Goal: Transaction & Acquisition: Register for event/course

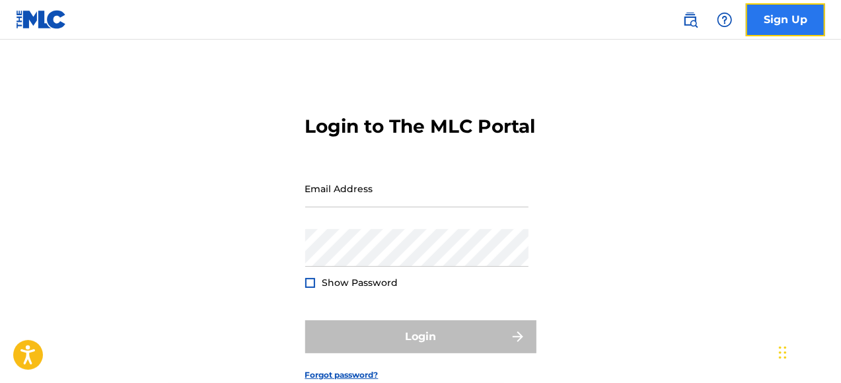
click at [778, 24] on link "Sign Up" at bounding box center [785, 19] width 79 height 33
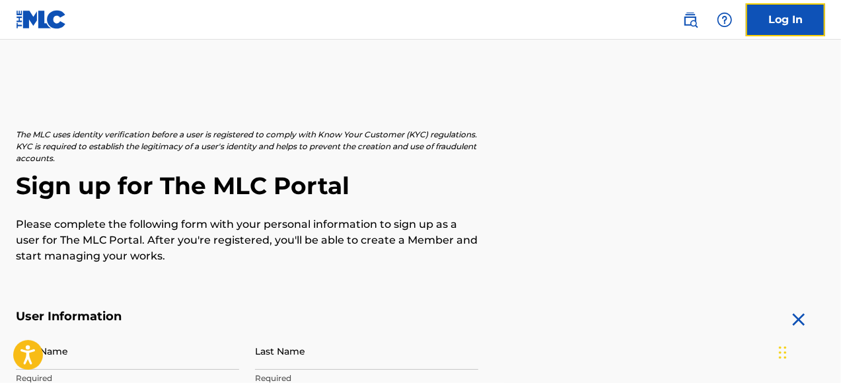
scroll to position [132, 0]
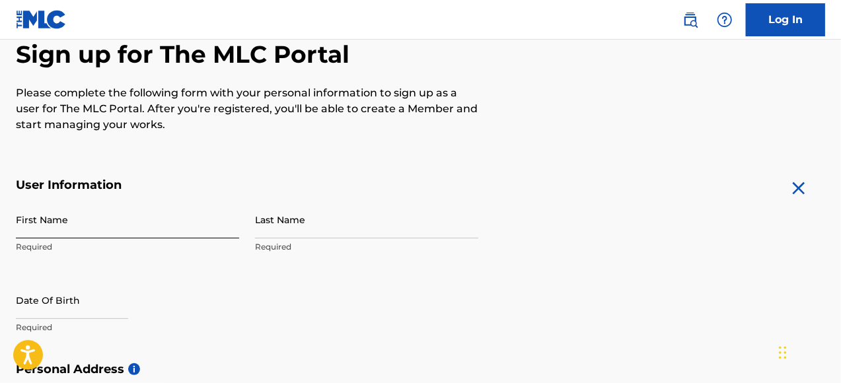
click at [139, 226] on input "First Name" at bounding box center [127, 220] width 223 height 38
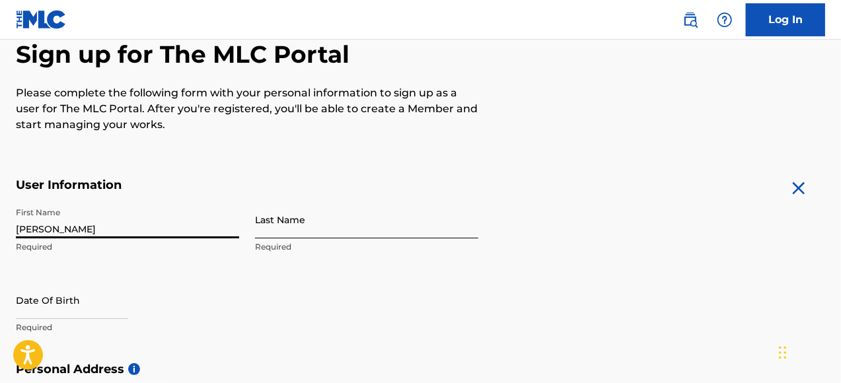
type input "[PERSON_NAME]"
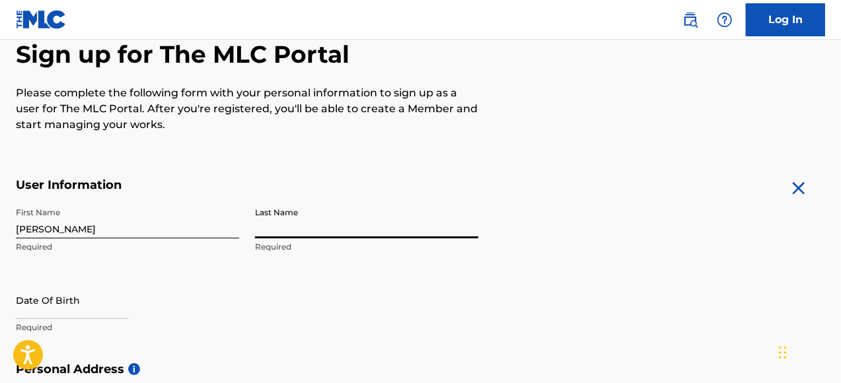
click at [316, 229] on input "Last Name" at bounding box center [366, 220] width 223 height 38
type input "S"
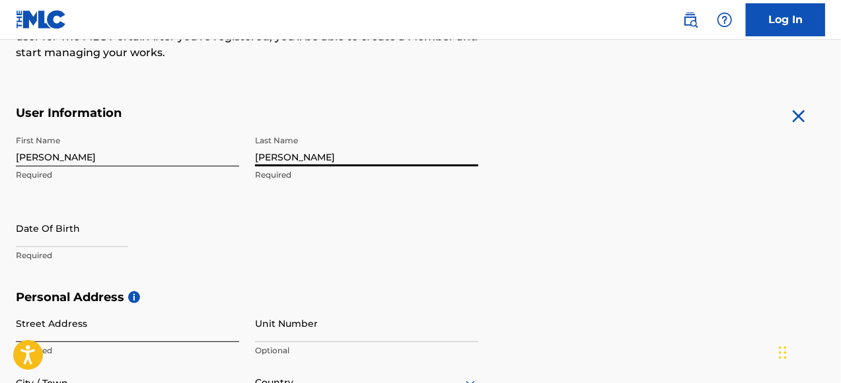
scroll to position [264, 0]
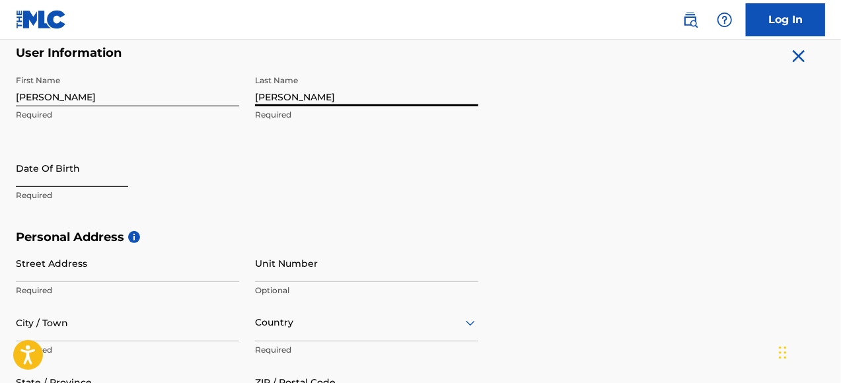
type input "[PERSON_NAME]"
click at [76, 176] on input "text" at bounding box center [72, 168] width 112 height 38
select select "8"
select select "2025"
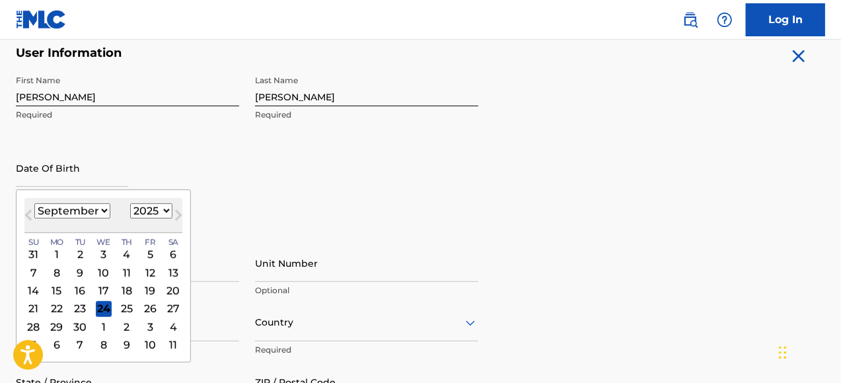
click at [102, 206] on select "January February March April May June July August September October November De…" at bounding box center [72, 210] width 76 height 15
select select "10"
click at [34, 203] on select "January February March April May June July August September October November De…" at bounding box center [72, 210] width 76 height 15
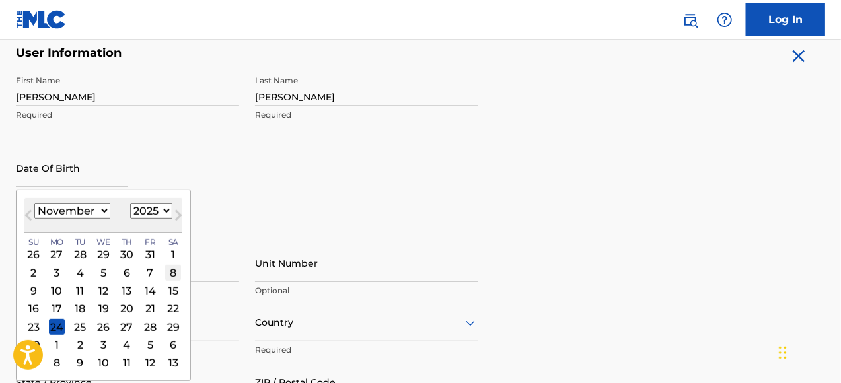
click at [171, 274] on div "8" at bounding box center [173, 273] width 16 height 16
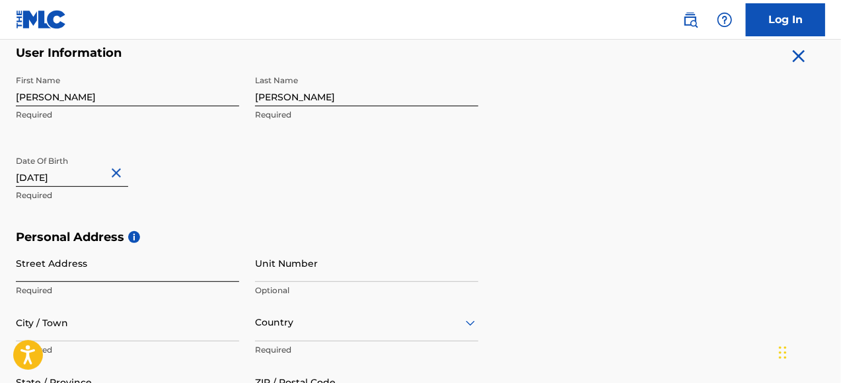
type input "[DATE]"
click at [100, 274] on input "Street Address" at bounding box center [127, 263] width 223 height 38
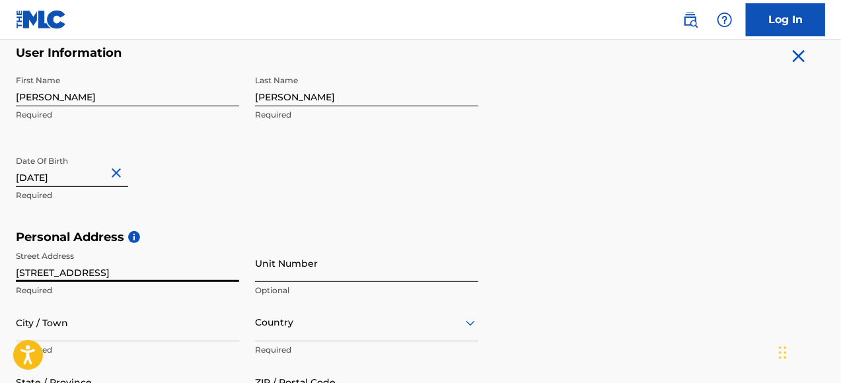
type input "[STREET_ADDRESS]"
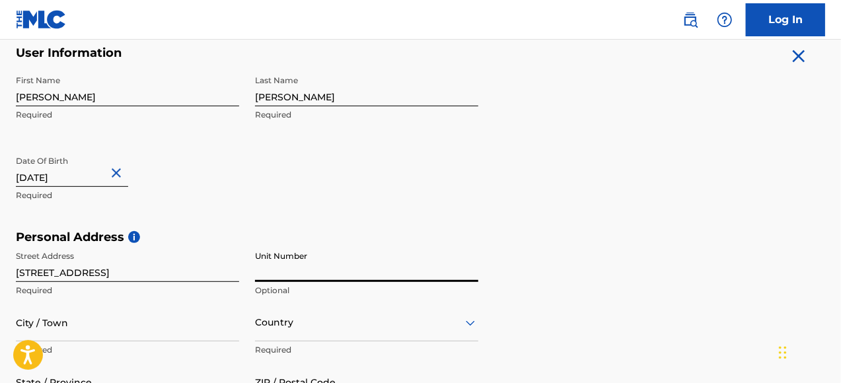
click at [326, 272] on input "Unit Number" at bounding box center [366, 263] width 223 height 38
type input "747"
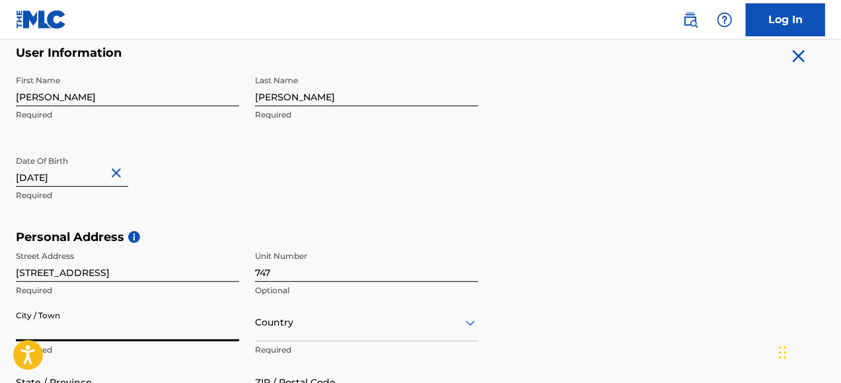
click at [133, 328] on input "City / Town" at bounding box center [127, 323] width 223 height 38
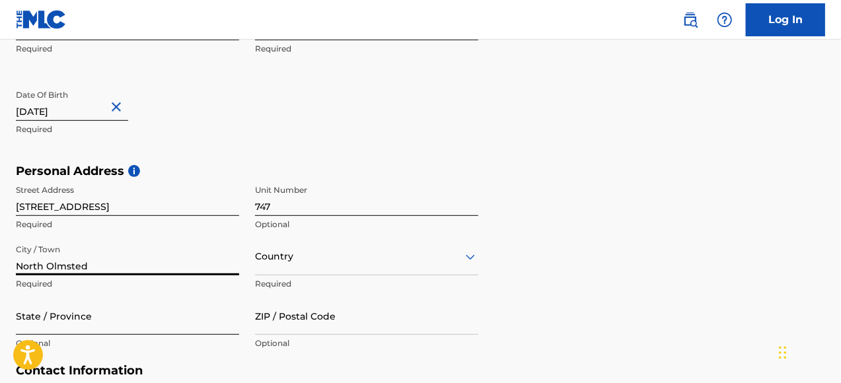
type input "North Olmsted"
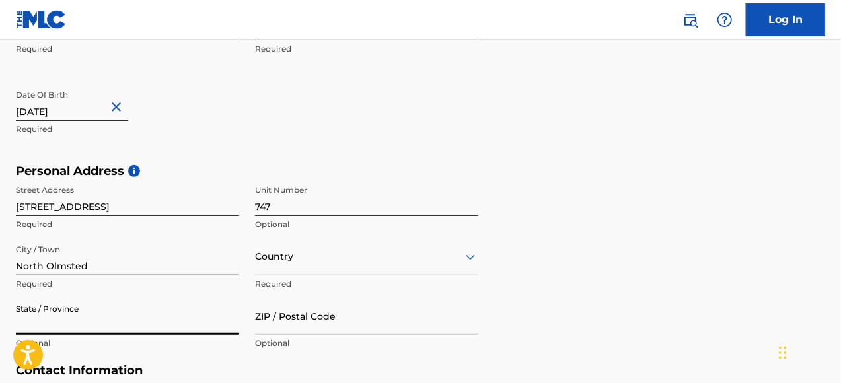
click at [104, 313] on input "State / Province" at bounding box center [127, 316] width 223 height 38
type input "[US_STATE]"
click at [385, 258] on div "Country" at bounding box center [366, 257] width 223 height 38
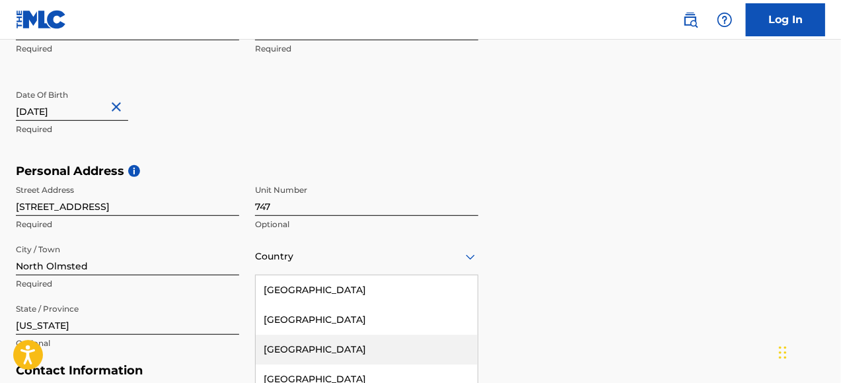
scroll to position [421, 0]
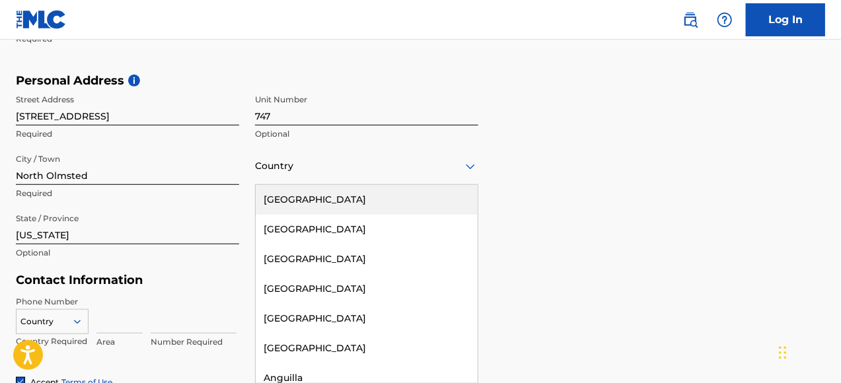
click at [352, 200] on div "[GEOGRAPHIC_DATA]" at bounding box center [367, 200] width 222 height 30
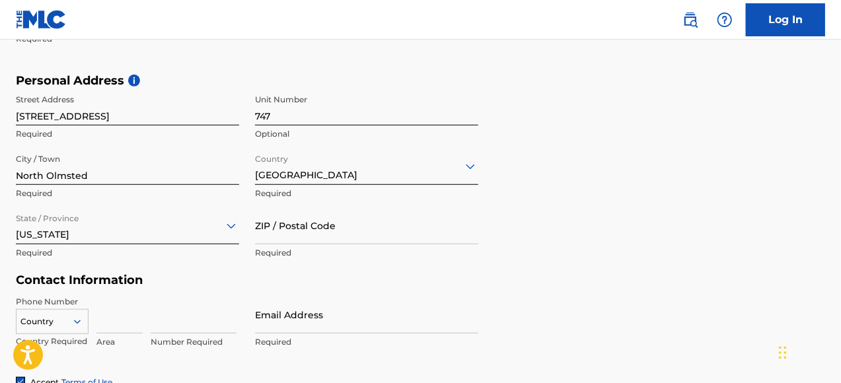
scroll to position [564, 0]
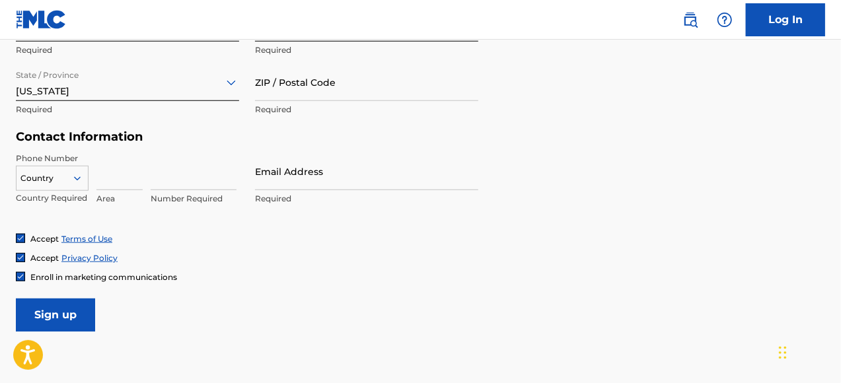
click at [81, 186] on div "Country" at bounding box center [52, 176] width 73 height 20
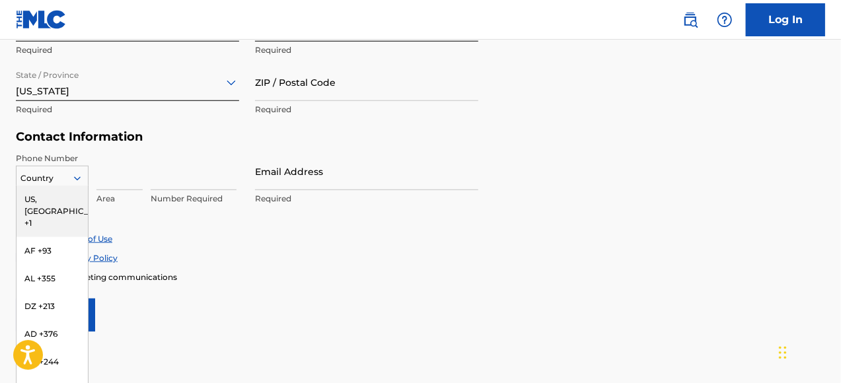
click at [49, 200] on div "US, [GEOGRAPHIC_DATA] +1" at bounding box center [52, 212] width 71 height 52
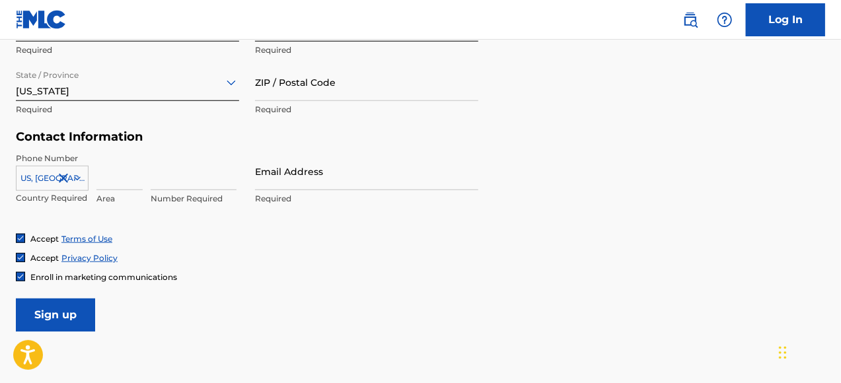
click at [111, 194] on p "Area" at bounding box center [119, 199] width 46 height 12
click at [59, 192] on p "Country Required" at bounding box center [52, 198] width 73 height 12
click at [117, 174] on input at bounding box center [119, 172] width 46 height 38
type input "216"
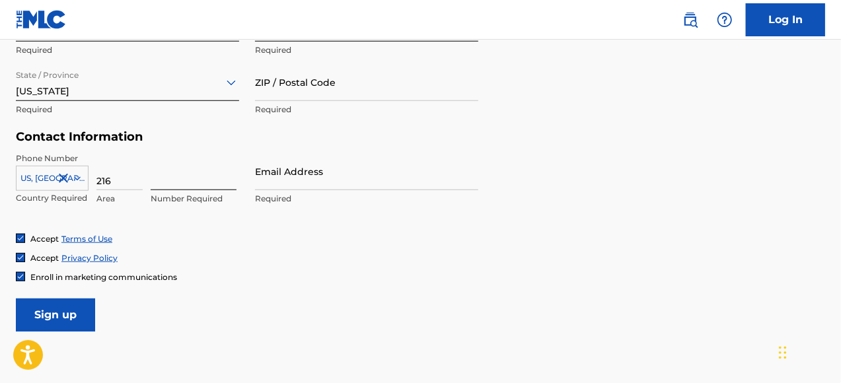
click at [170, 182] on input at bounding box center [194, 172] width 86 height 38
type input "2696607"
click at [277, 182] on input "Email Address" at bounding box center [366, 172] width 223 height 38
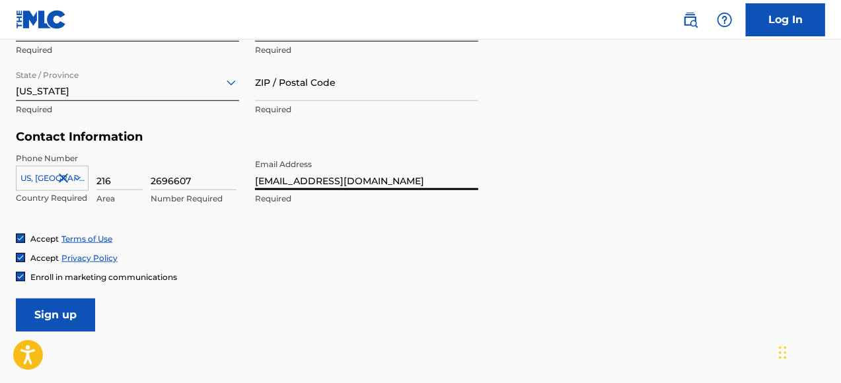
type input "[EMAIL_ADDRESS][DOMAIN_NAME]"
click at [222, 288] on form "User Information First Name [PERSON_NAME] Required Last Name [PERSON_NAME] Requ…" at bounding box center [420, 39] width 809 height 586
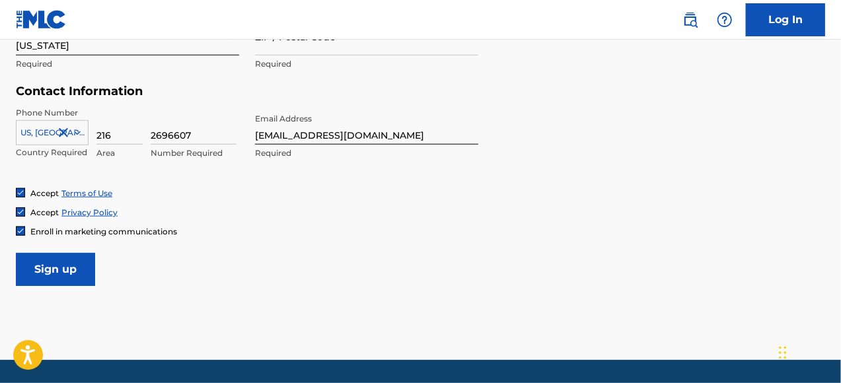
scroll to position [649, 0]
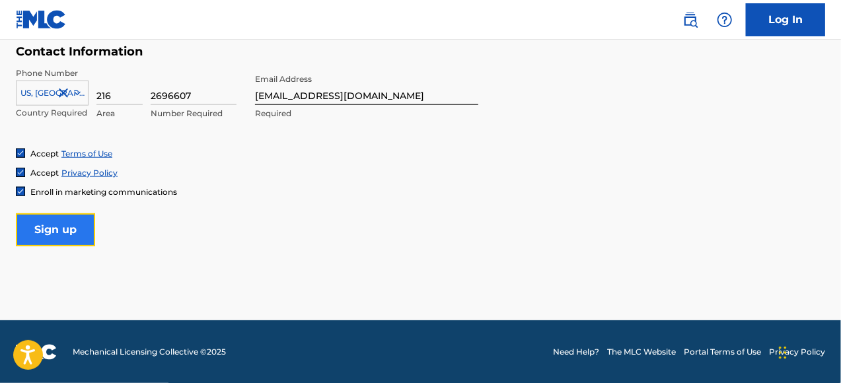
click at [54, 226] on input "Sign up" at bounding box center [55, 229] width 79 height 33
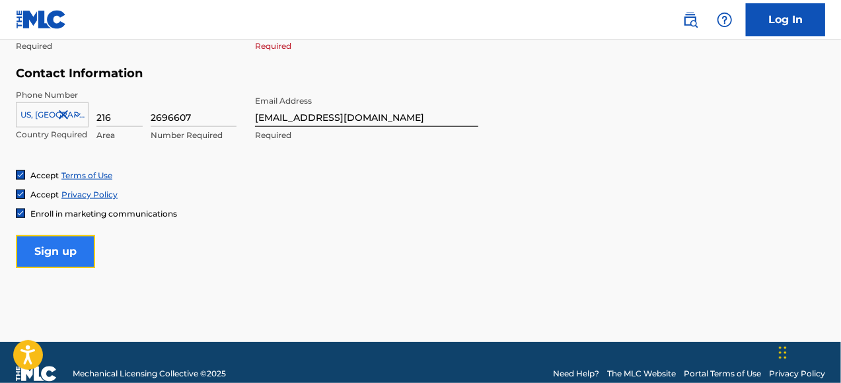
click at [70, 256] on input "Sign up" at bounding box center [55, 251] width 79 height 33
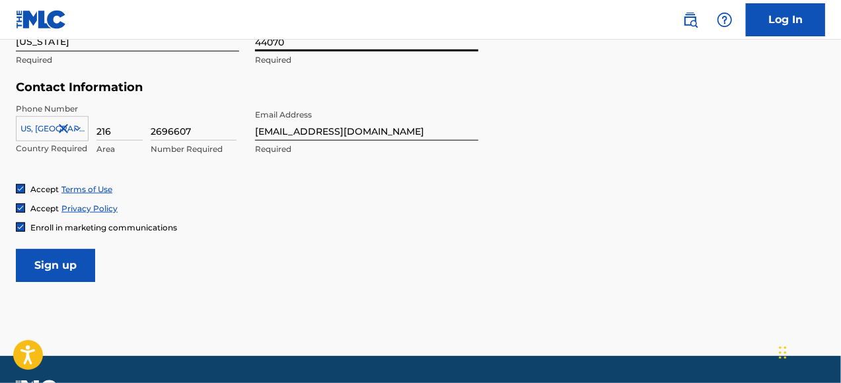
scroll to position [649, 0]
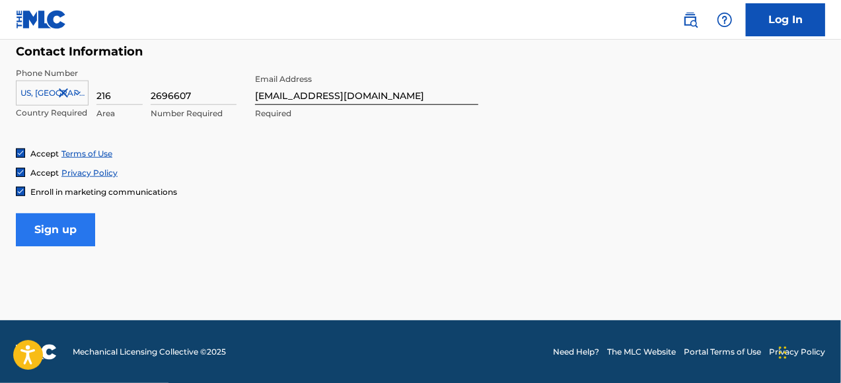
type input "44070"
click at [67, 235] on input "Sign up" at bounding box center [55, 229] width 79 height 33
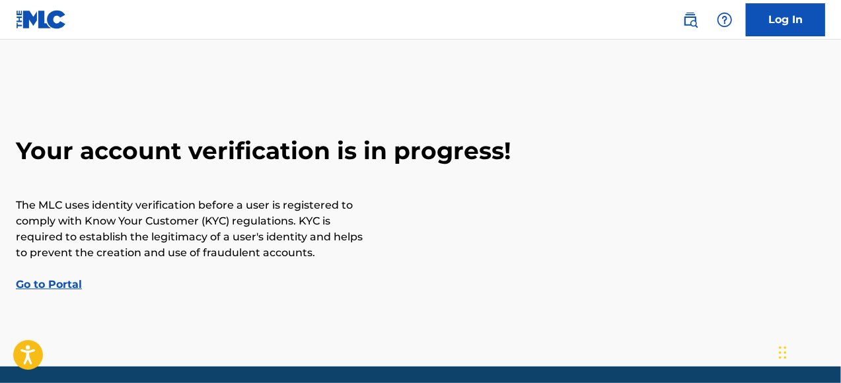
click at [53, 283] on link "Go to Portal" at bounding box center [49, 284] width 66 height 13
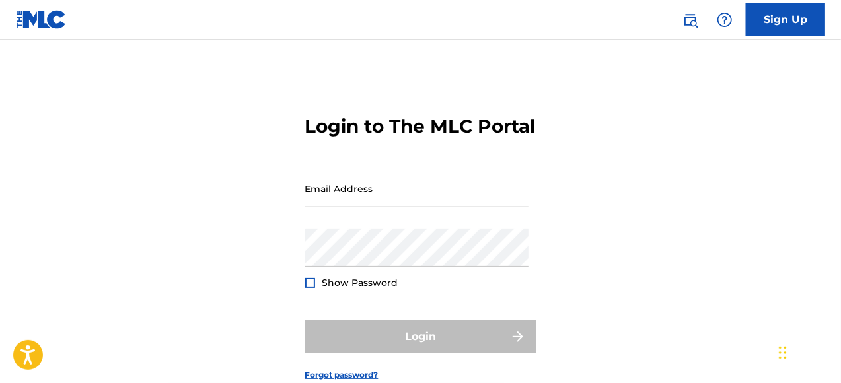
click at [418, 207] on input "Email Address" at bounding box center [416, 189] width 223 height 38
type input "[EMAIL_ADDRESS][DOMAIN_NAME]"
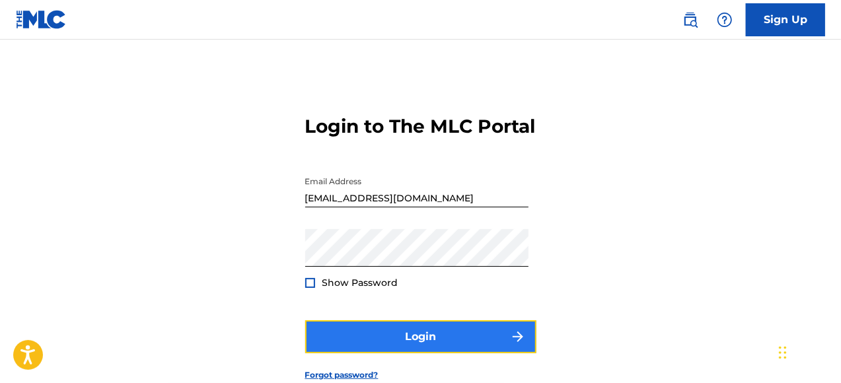
click at [433, 353] on button "Login" at bounding box center [420, 336] width 231 height 33
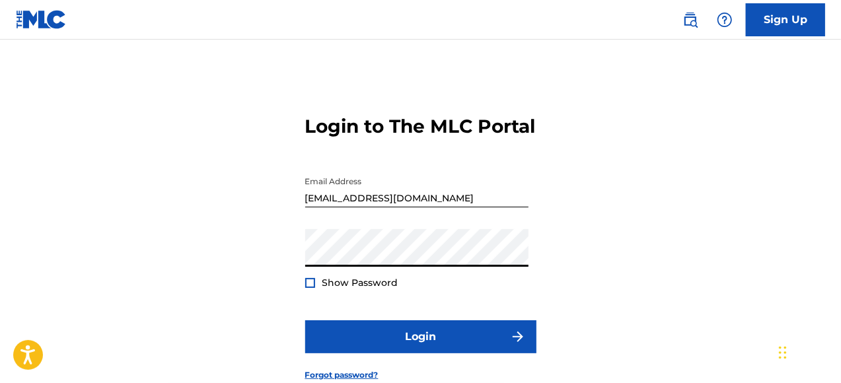
click at [305, 320] on button "Login" at bounding box center [420, 336] width 231 height 33
click at [472, 207] on input "[EMAIL_ADDRESS][DOMAIN_NAME]" at bounding box center [416, 189] width 223 height 38
click at [422, 207] on input "[EMAIL_ADDRESS][DOMAIN_NAME]" at bounding box center [416, 189] width 223 height 38
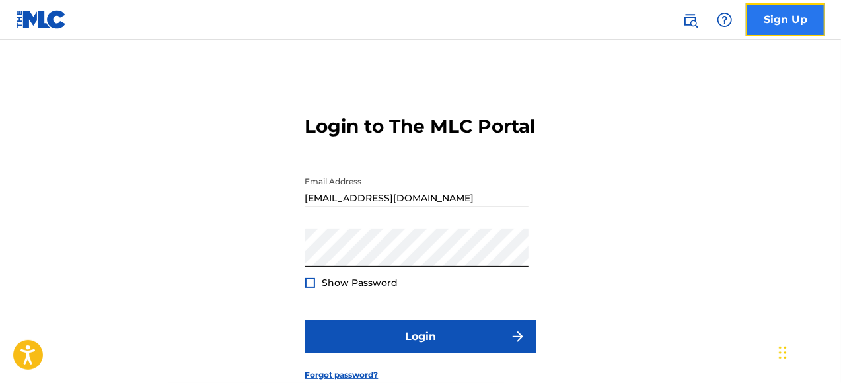
click at [788, 18] on link "Sign Up" at bounding box center [785, 19] width 79 height 33
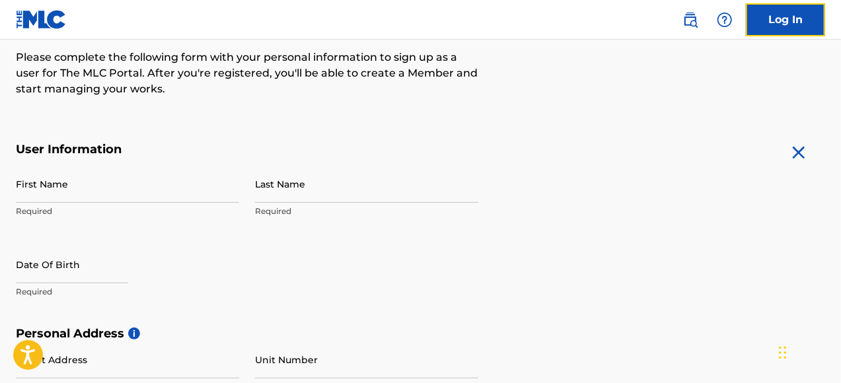
scroll to position [198, 0]
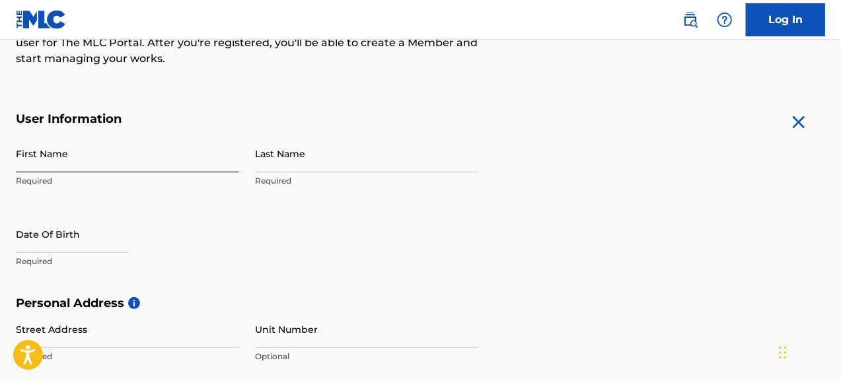
click at [117, 168] on input "First Name" at bounding box center [127, 154] width 223 height 38
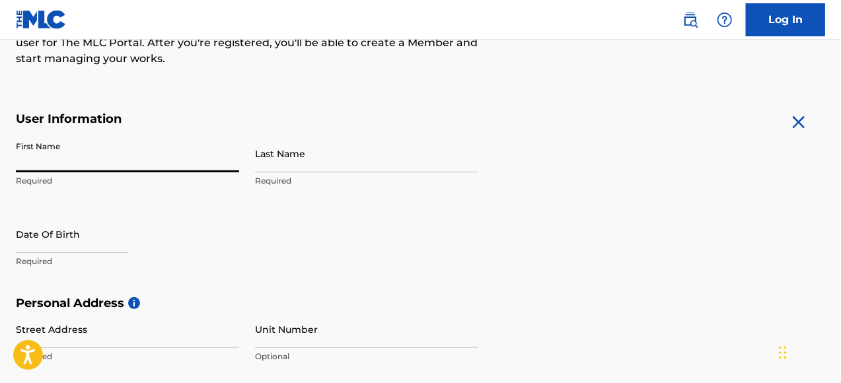
type input "[PERSON_NAME]"
click at [307, 165] on input "Last Name" at bounding box center [366, 154] width 223 height 38
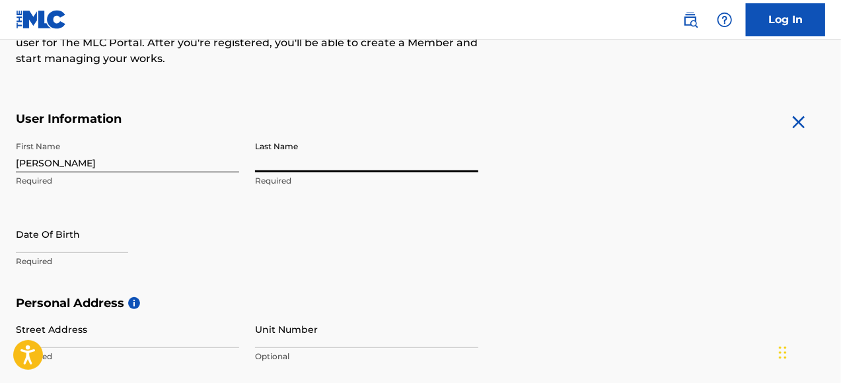
type input "[PERSON_NAME]"
click at [108, 244] on input "text" at bounding box center [72, 234] width 112 height 38
select select "8"
select select "2025"
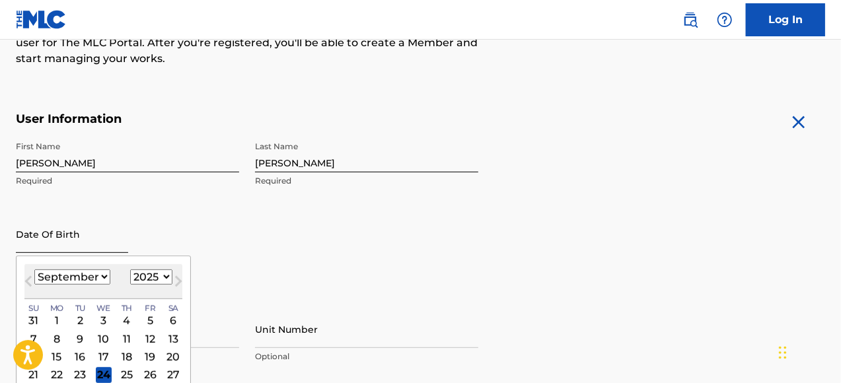
type input "[DATE]"
select select "10"
select select "1963"
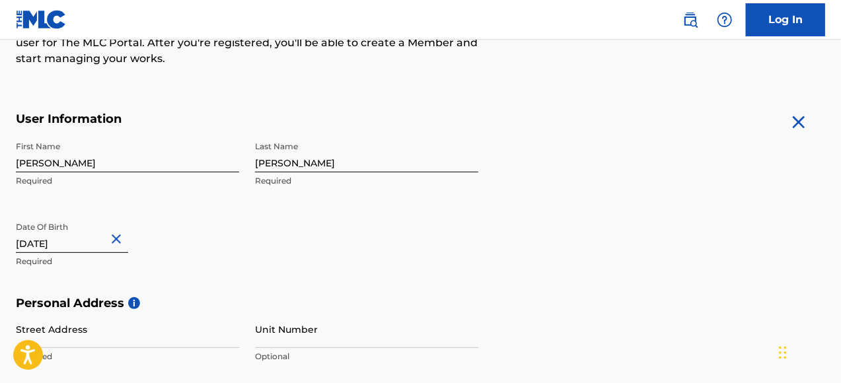
click at [254, 253] on div "First Name [PERSON_NAME] Required Last Name [PERSON_NAME] Required Date Of Birt…" at bounding box center [247, 215] width 462 height 161
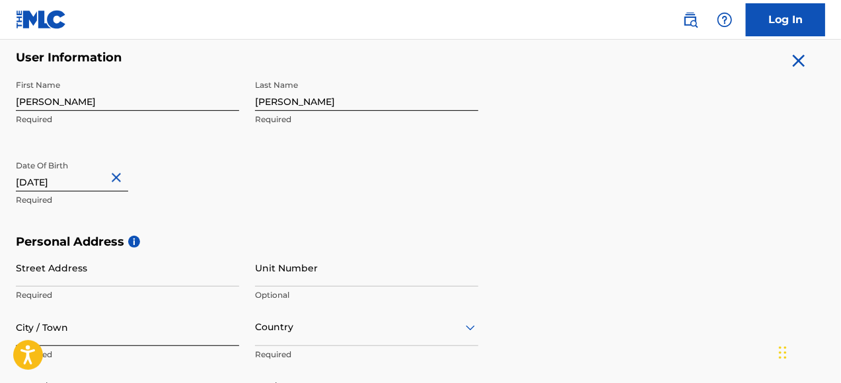
scroll to position [330, 0]
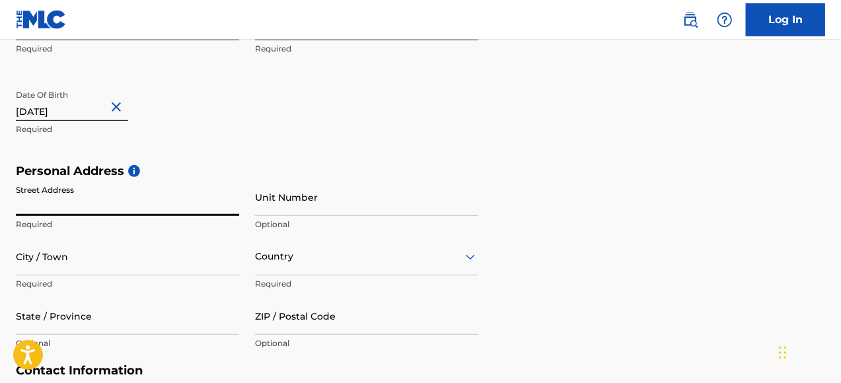
click at [153, 200] on input "Street Address" at bounding box center [127, 197] width 223 height 38
type input "[STREET_ADDRESS]"
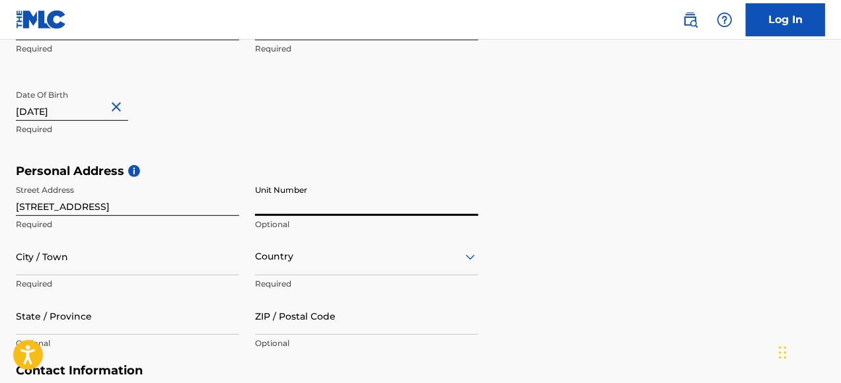
click at [295, 203] on input "Unit Number" at bounding box center [366, 197] width 223 height 38
type input "747"
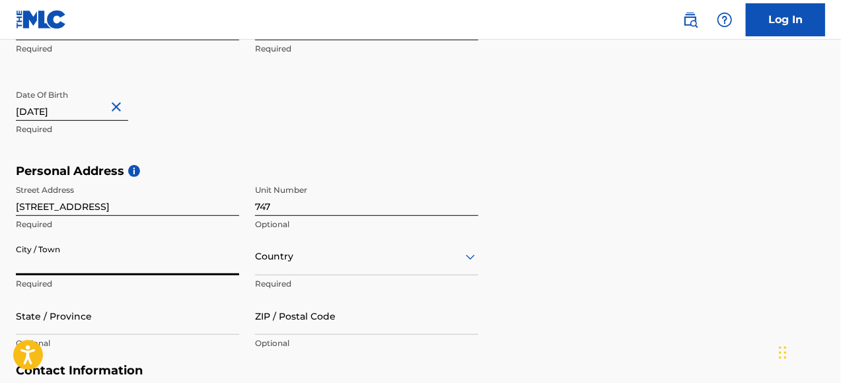
click at [152, 267] on input "City / Town" at bounding box center [127, 257] width 223 height 38
type input "North Olmsted"
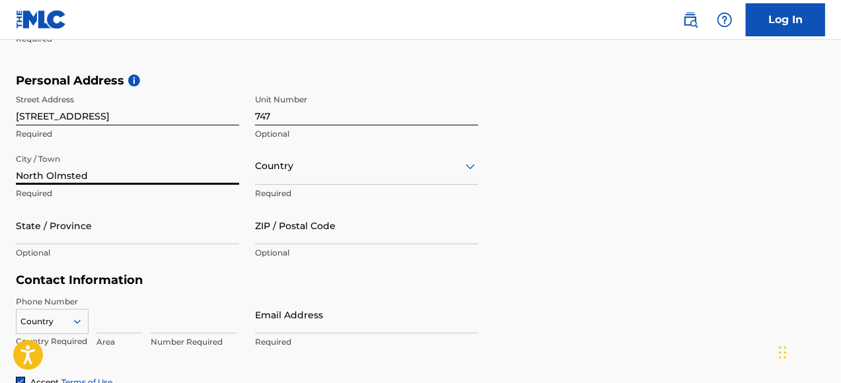
click at [323, 185] on div "Country" at bounding box center [366, 166] width 223 height 38
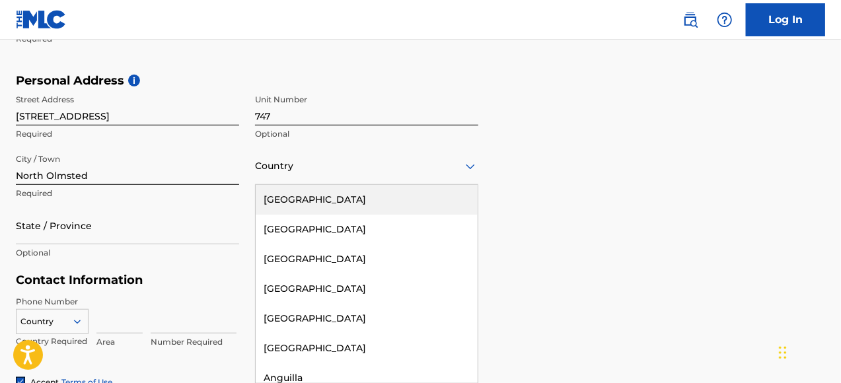
click at [316, 188] on div "[GEOGRAPHIC_DATA]" at bounding box center [367, 200] width 222 height 30
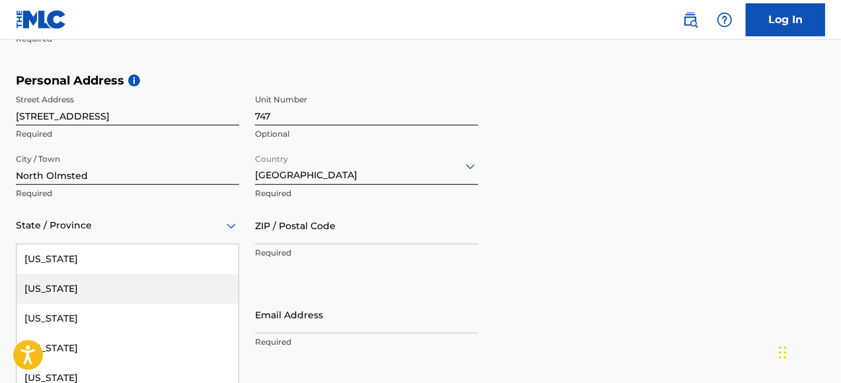
scroll to position [480, 0]
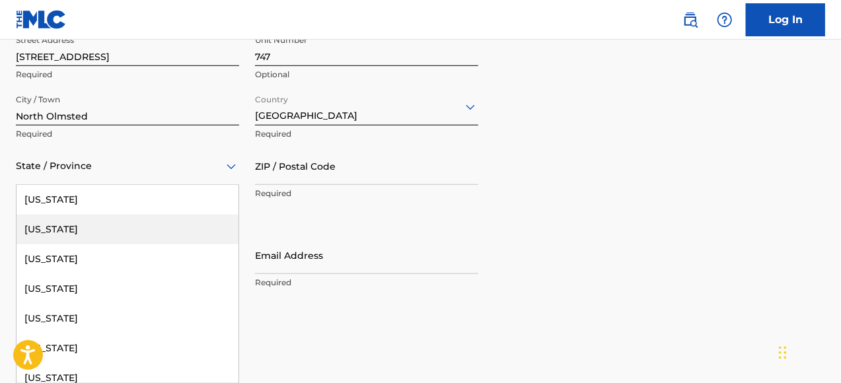
click at [100, 185] on div "57 results available. Use Up and Down to choose options, press Enter to select …" at bounding box center [127, 166] width 223 height 38
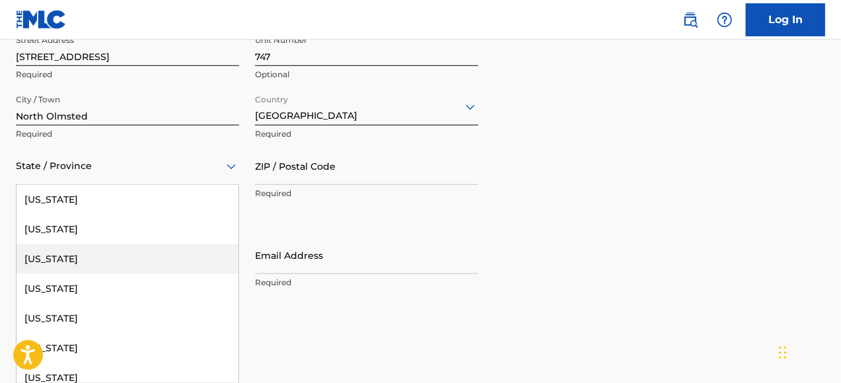
scroll to position [1057, 0]
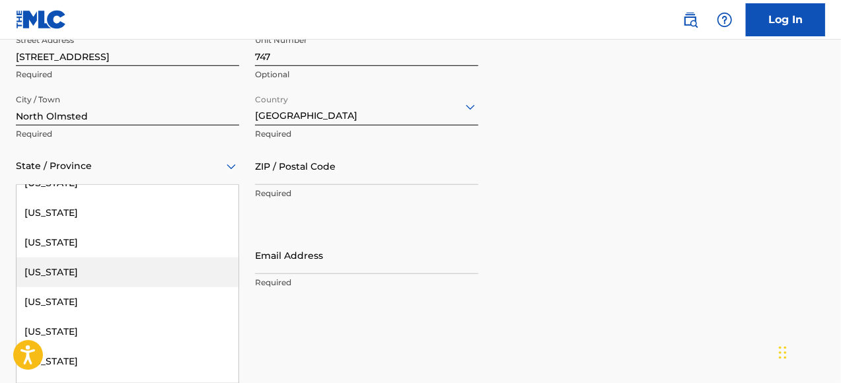
click at [100, 275] on div "[US_STATE]" at bounding box center [128, 273] width 222 height 30
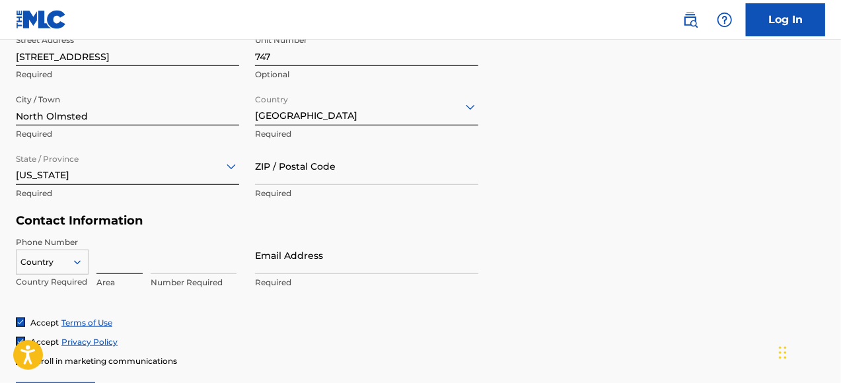
click at [111, 270] on input at bounding box center [119, 256] width 46 height 38
type input "216"
click at [197, 268] on input at bounding box center [194, 256] width 86 height 38
type input "2696607"
click at [296, 270] on input "Email Address" at bounding box center [366, 256] width 223 height 38
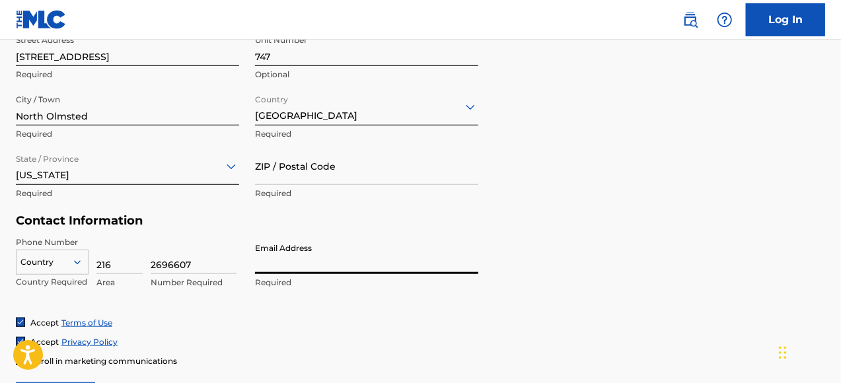
type input "[EMAIL_ADDRESS][DOMAIN_NAME]"
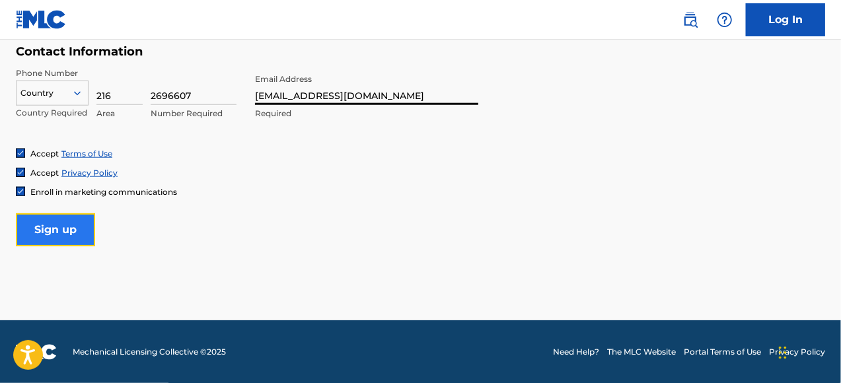
click at [57, 233] on input "Sign up" at bounding box center [55, 229] width 79 height 33
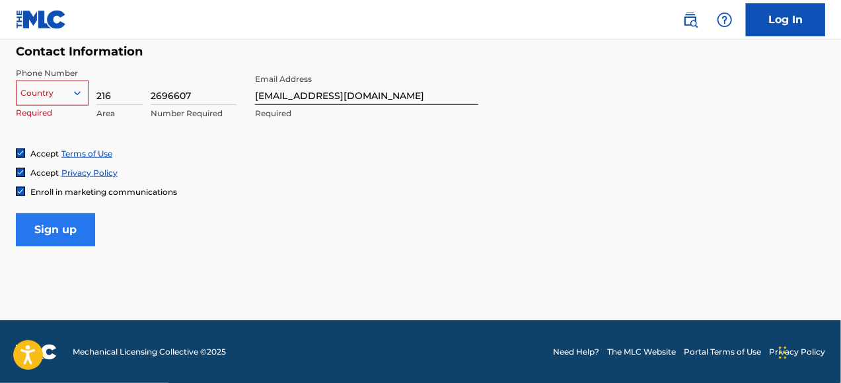
scroll to position [628, 0]
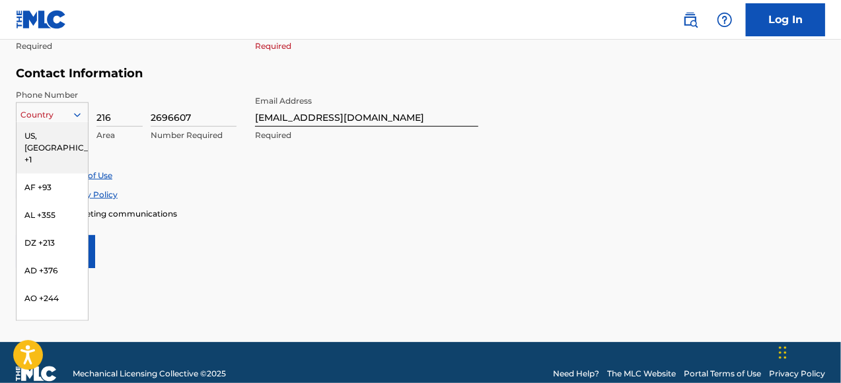
click at [84, 116] on div at bounding box center [83, 115] width 12 height 12
click at [54, 140] on div "US, [GEOGRAPHIC_DATA] +1" at bounding box center [52, 148] width 71 height 52
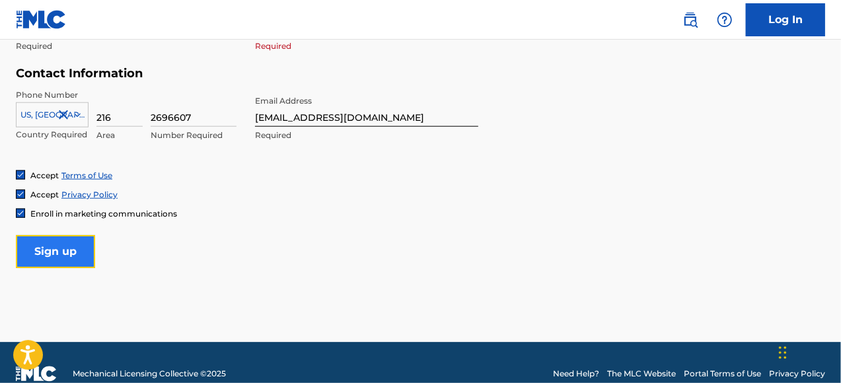
click at [64, 254] on input "Sign up" at bounding box center [55, 251] width 79 height 33
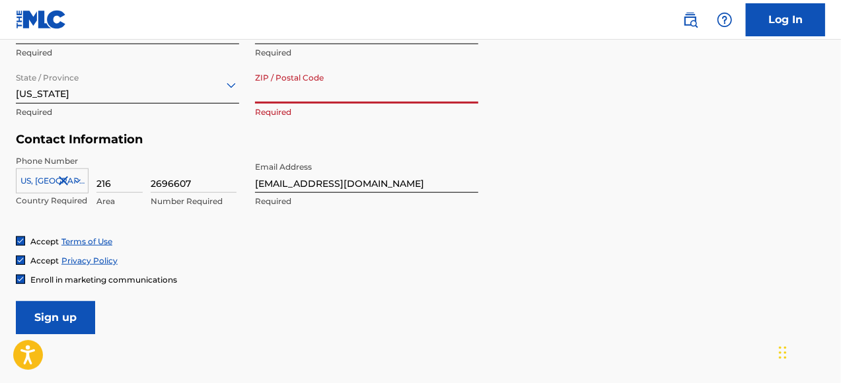
scroll to position [496, 0]
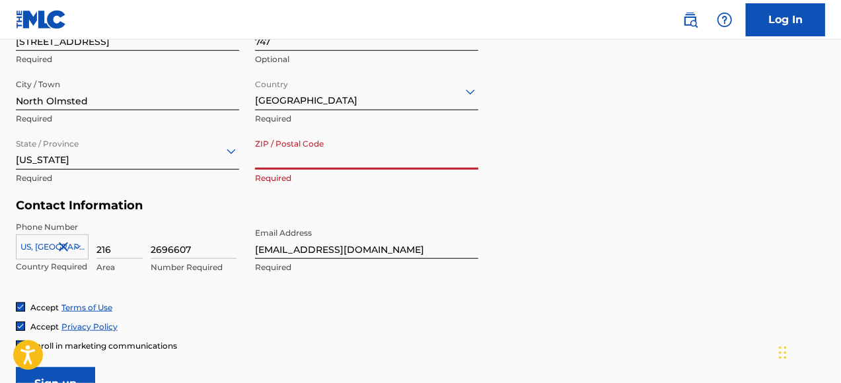
click at [338, 153] on input "ZIP / Postal Code" at bounding box center [366, 151] width 223 height 38
click at [295, 156] on input "ZIP / Postal Code" at bounding box center [366, 151] width 223 height 38
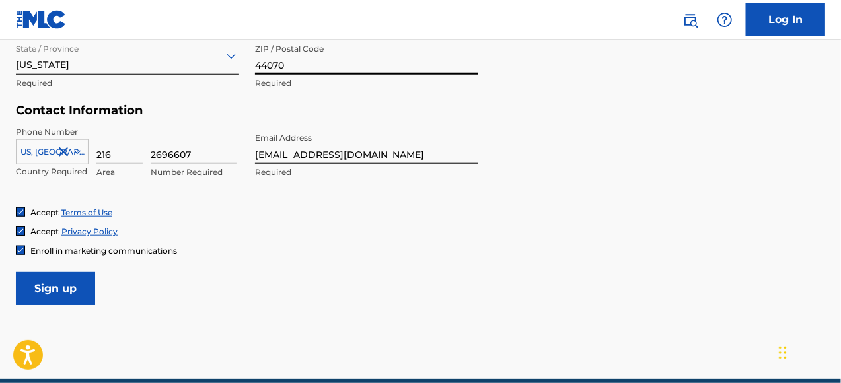
scroll to position [649, 0]
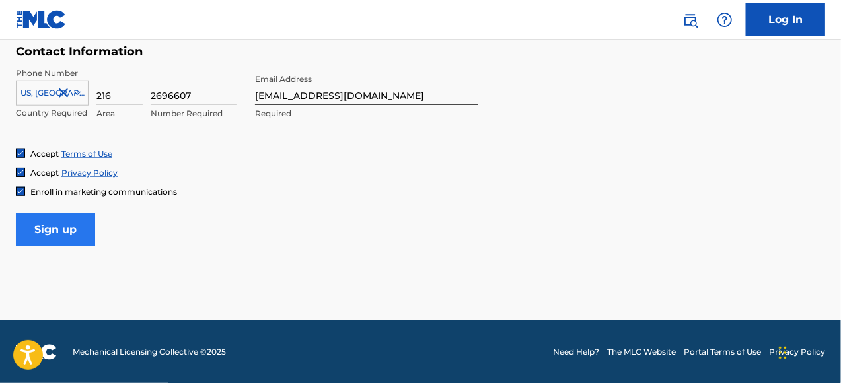
type input "44070"
click at [65, 225] on input "Sign up" at bounding box center [55, 229] width 79 height 33
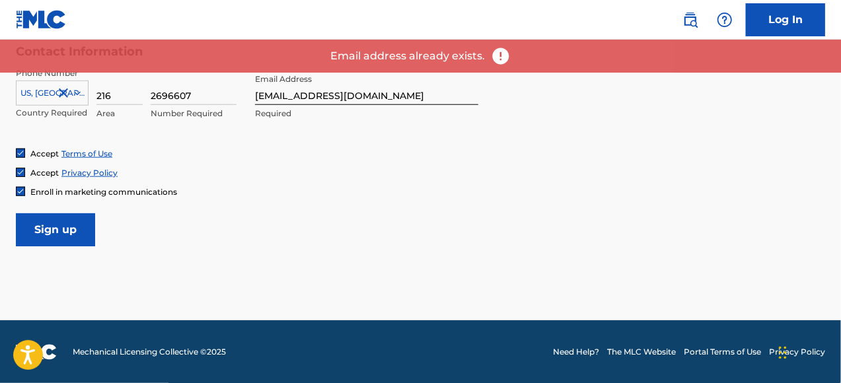
click at [431, 172] on div "Accept Privacy Policy" at bounding box center [420, 172] width 809 height 11
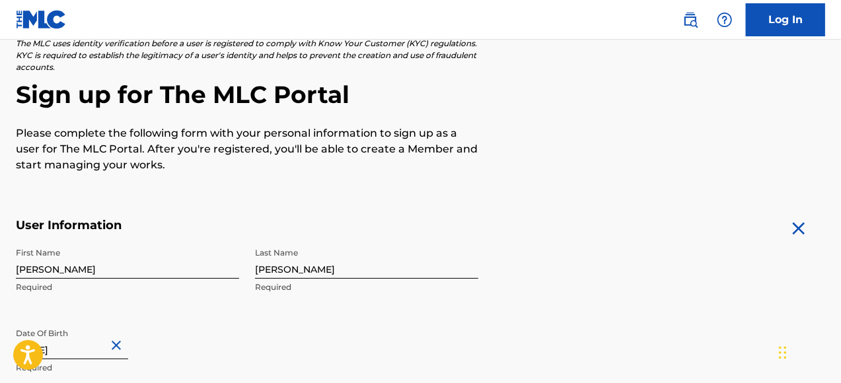
scroll to position [0, 0]
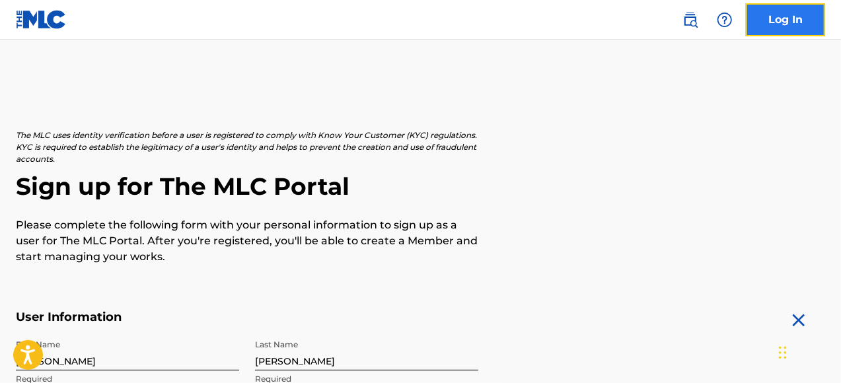
click at [778, 24] on link "Log In" at bounding box center [785, 19] width 79 height 33
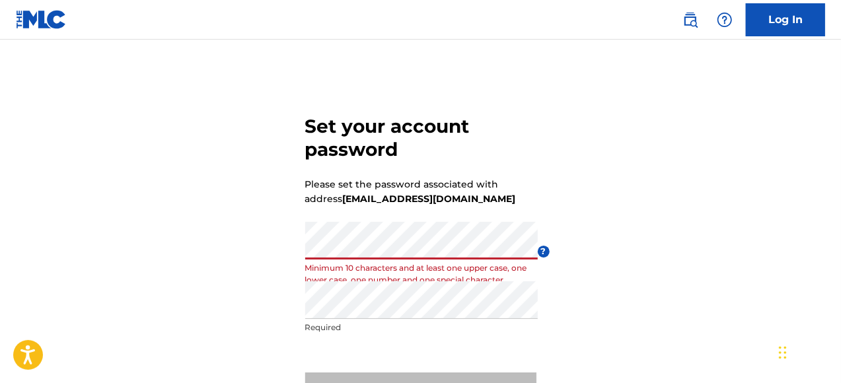
click at [240, 258] on div "Set your account password Please set the password associated with address bobbi…" at bounding box center [420, 258] width 841 height 370
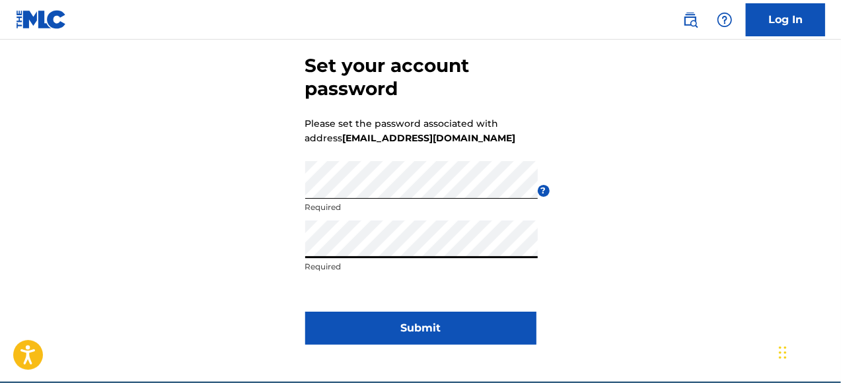
scroll to position [123, 0]
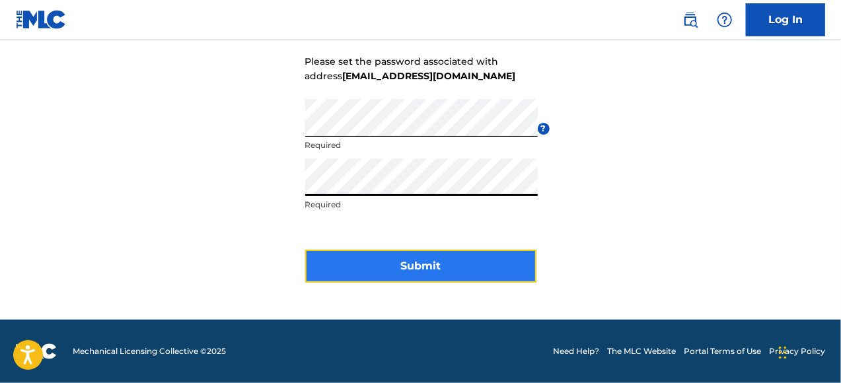
click at [438, 262] on button "Submit" at bounding box center [420, 266] width 231 height 33
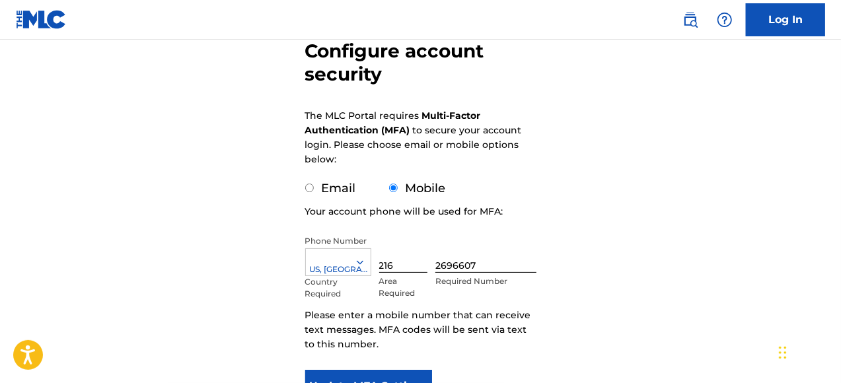
scroll to position [252, 0]
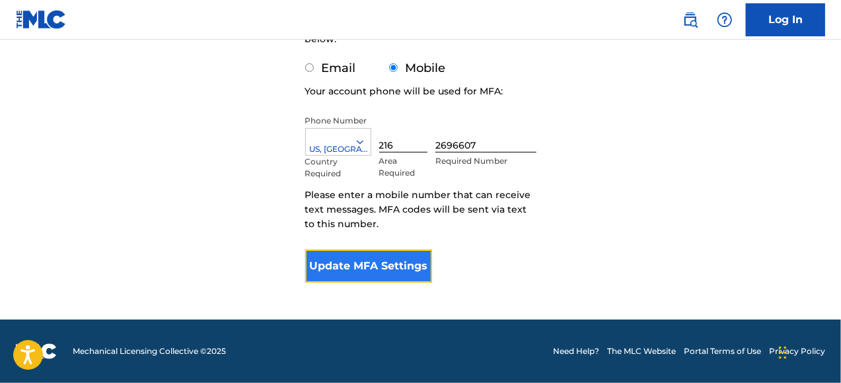
click at [355, 268] on button "Update MFA Settings" at bounding box center [369, 266] width 128 height 33
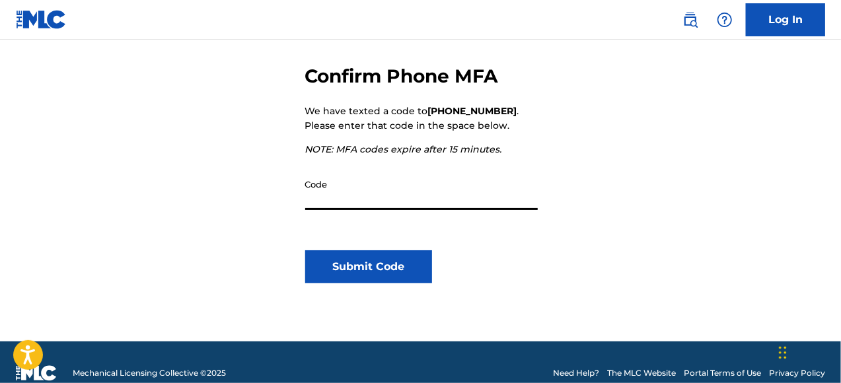
scroll to position [192, 0]
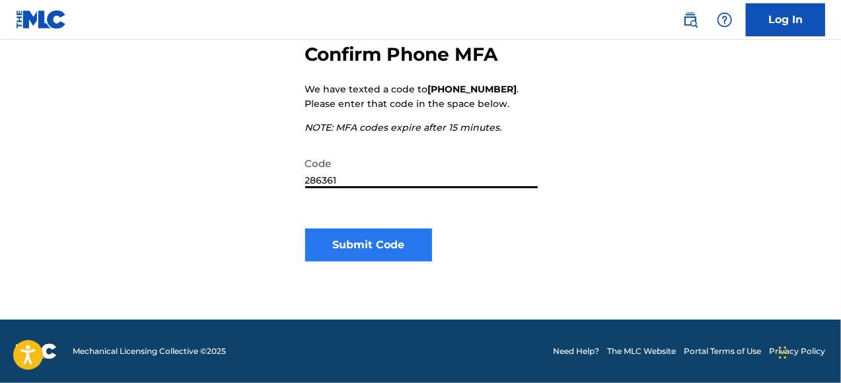
type input "286361"
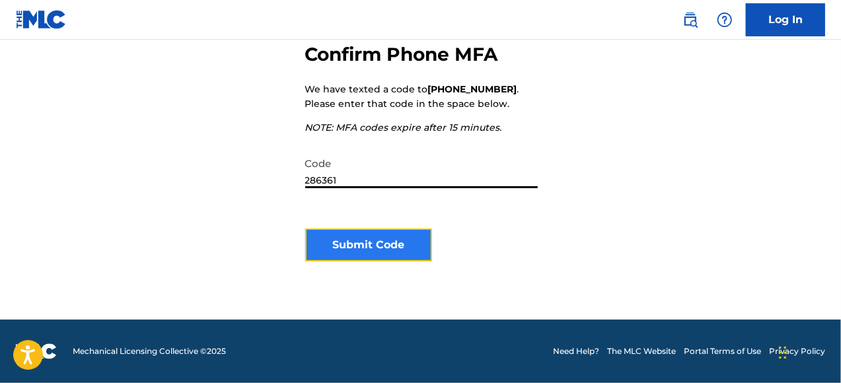
click at [369, 242] on button "Submit Code" at bounding box center [369, 245] width 128 height 33
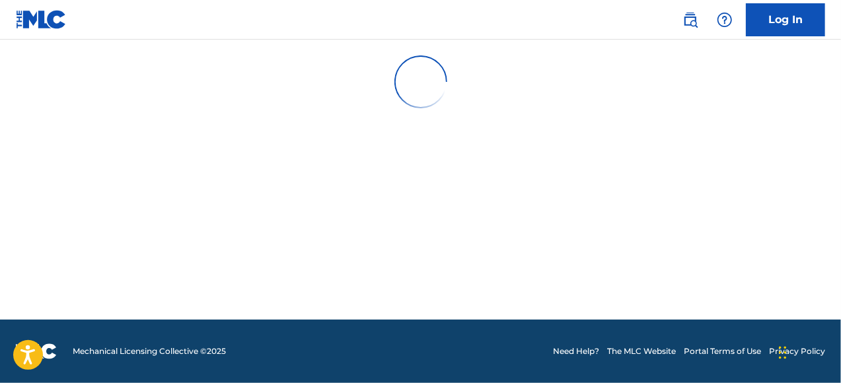
scroll to position [0, 0]
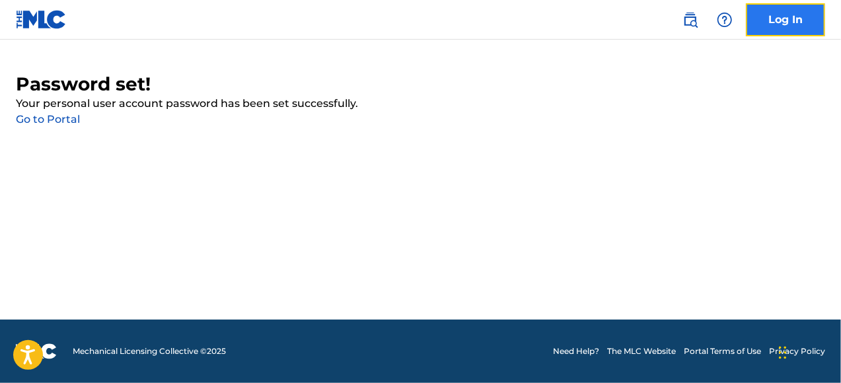
click at [777, 11] on link "Log In" at bounding box center [785, 19] width 79 height 33
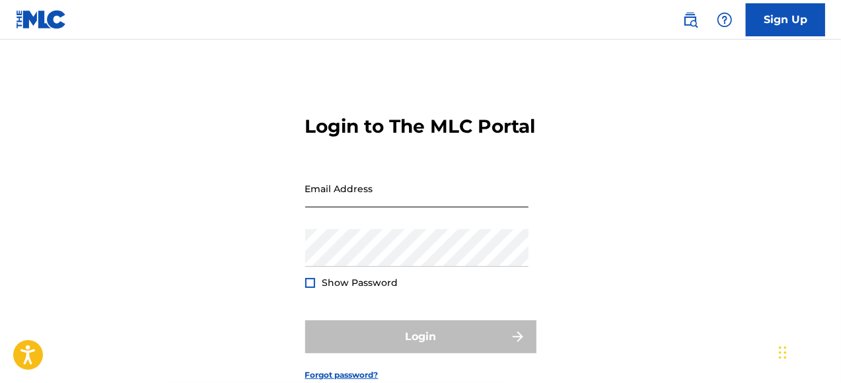
click at [370, 207] on input "Email Address" at bounding box center [416, 189] width 223 height 38
type input "[EMAIL_ADDRESS][DOMAIN_NAME]"
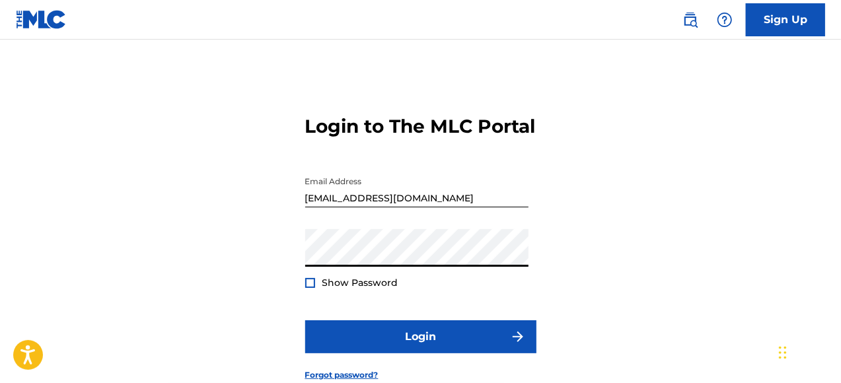
click at [305, 320] on button "Login" at bounding box center [420, 336] width 231 height 33
click at [361, 289] on span "Show Password" at bounding box center [360, 283] width 76 height 12
click at [310, 288] on div at bounding box center [310, 283] width 10 height 10
click at [255, 281] on div "Login to The MLC Portal Email Address bobbi22308@aol.com Password Show Password…" at bounding box center [420, 238] width 841 height 330
click at [305, 320] on button "Login" at bounding box center [420, 336] width 231 height 33
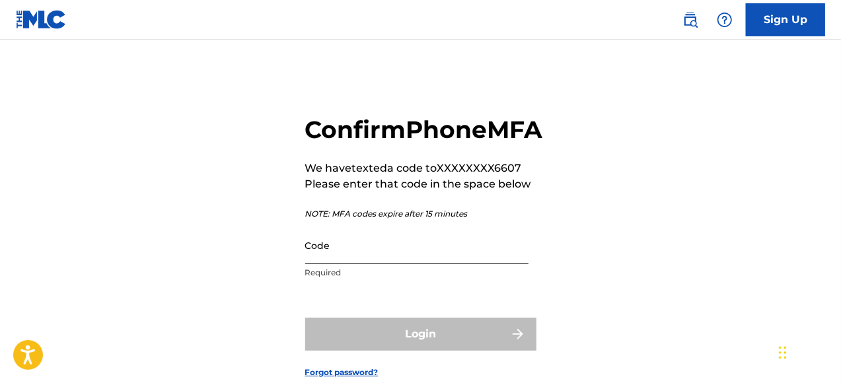
click at [448, 264] on input "Code" at bounding box center [416, 246] width 223 height 38
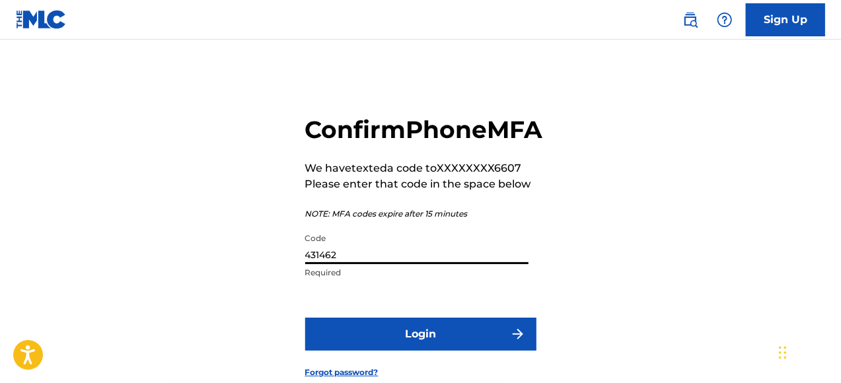
type input "431462"
click at [305, 318] on button "Login" at bounding box center [420, 334] width 231 height 33
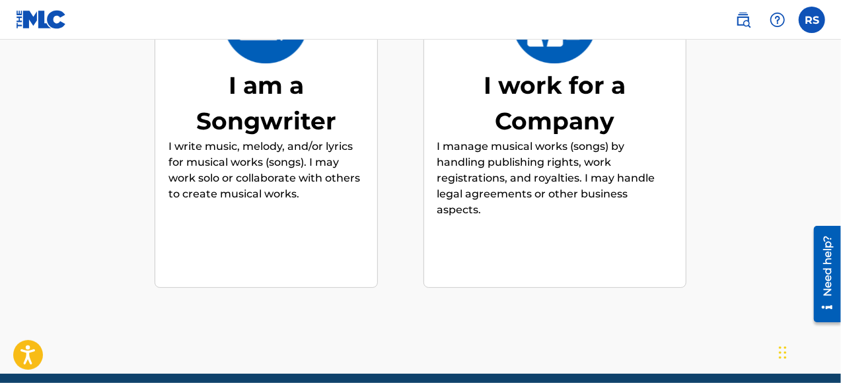
click at [291, 139] on p "I write music, melody, and/or lyrics for musical works (songs). I may work solo…" at bounding box center [266, 170] width 196 height 63
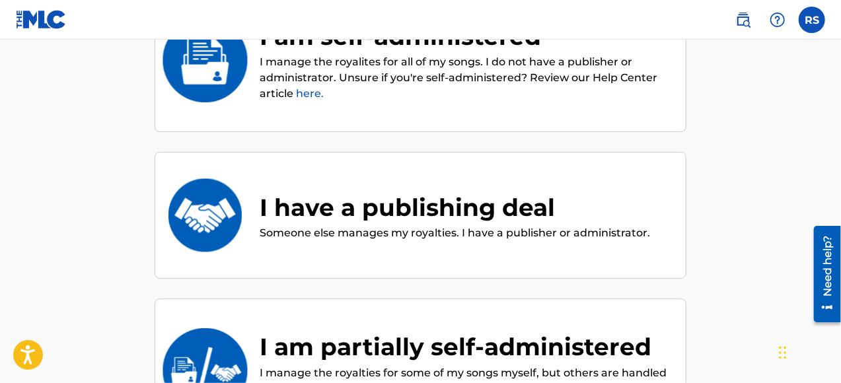
scroll to position [273, 0]
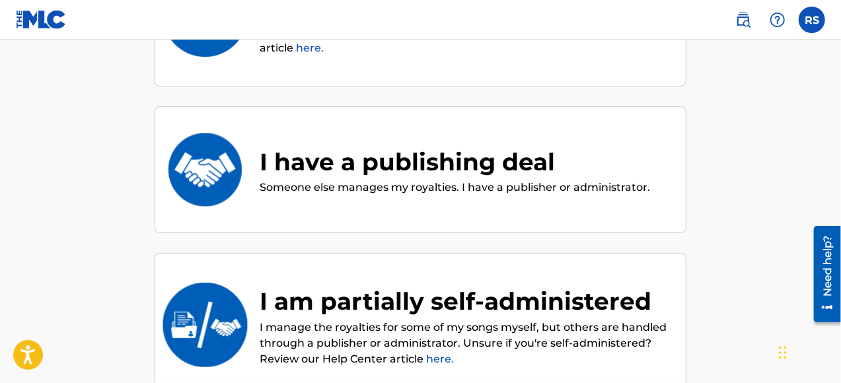
click at [418, 325] on p "I manage the royalties for some of my songs myself, but others are handled thro…" at bounding box center [466, 344] width 413 height 48
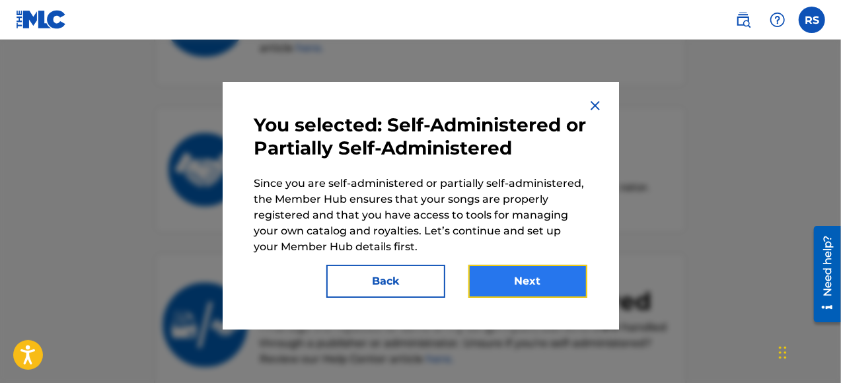
click at [519, 276] on button "Next" at bounding box center [527, 281] width 119 height 33
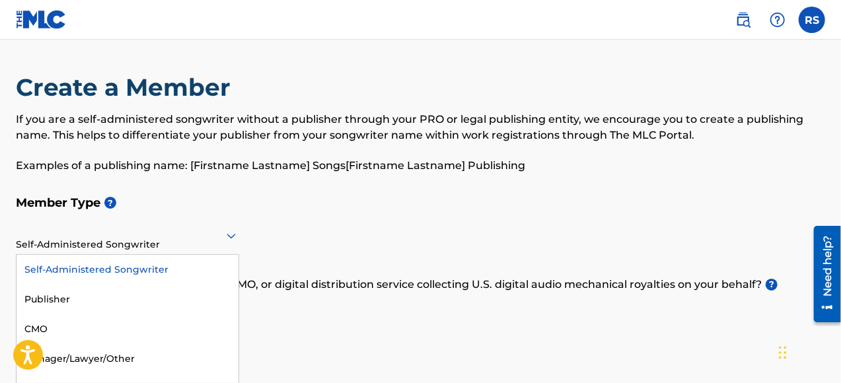
click at [236, 235] on div "Self-Administered Songwriter" at bounding box center [127, 236] width 223 height 38
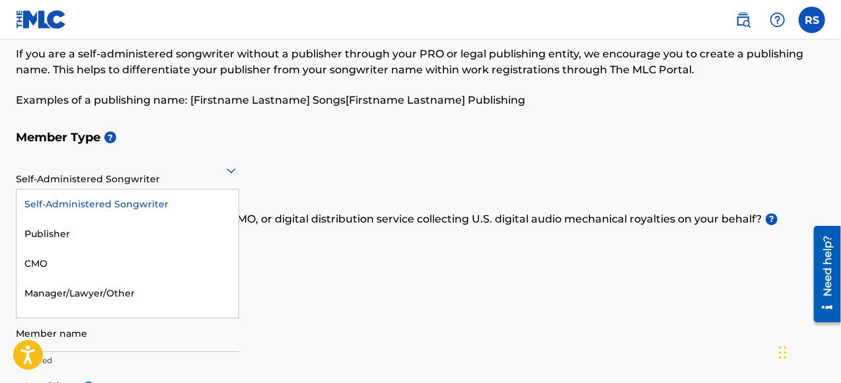
scroll to position [86, 0]
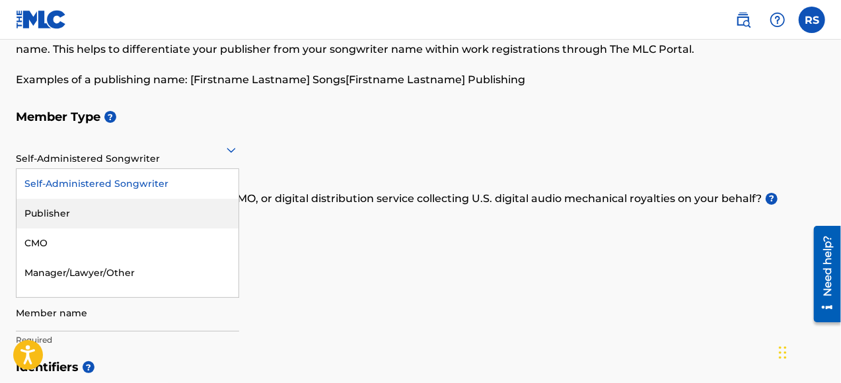
click at [66, 213] on div "Publisher" at bounding box center [128, 214] width 222 height 30
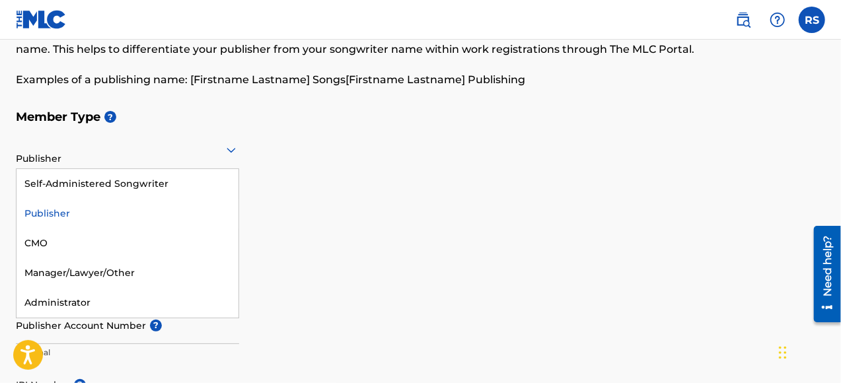
click at [174, 155] on div at bounding box center [127, 149] width 223 height 17
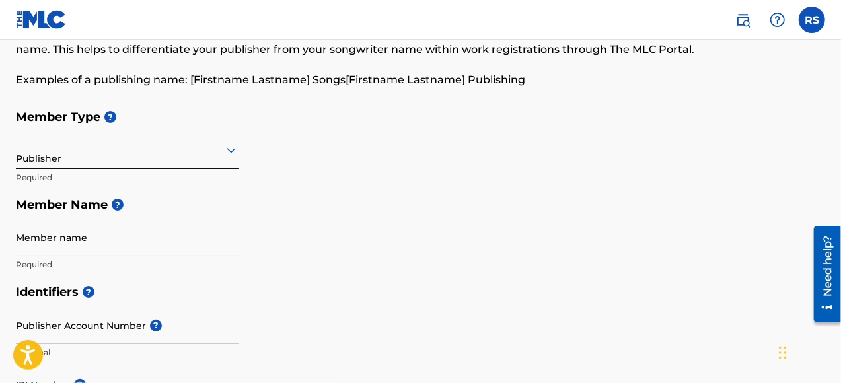
click at [304, 240] on div "Member Type ? Publisher Required Member Name ? Member name Required" at bounding box center [420, 190] width 809 height 175
click at [89, 244] on input "Member name" at bounding box center [127, 238] width 223 height 38
click at [290, 245] on div "Member Type ? Publisher Required Member Name ? Member name Required" at bounding box center [420, 190] width 809 height 175
click at [124, 243] on input "Member name" at bounding box center [127, 238] width 223 height 38
type input "\"
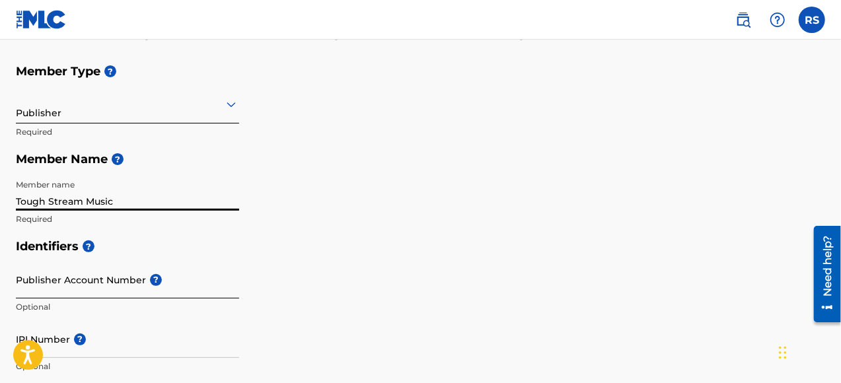
scroll to position [152, 0]
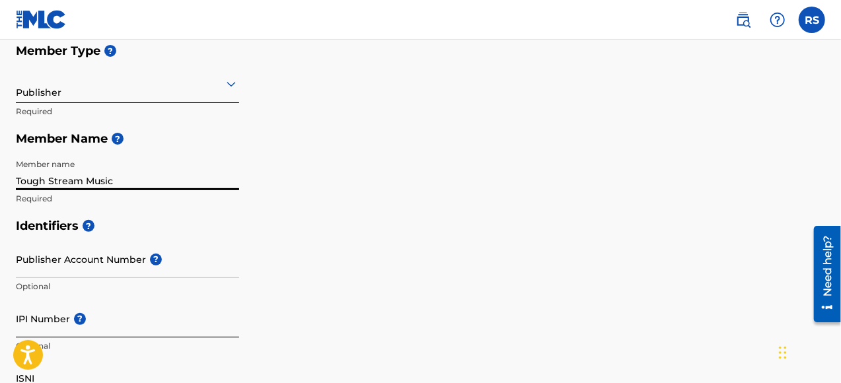
type input "Tough Stream Music"
click at [58, 325] on input "IPI Number ?" at bounding box center [127, 319] width 223 height 38
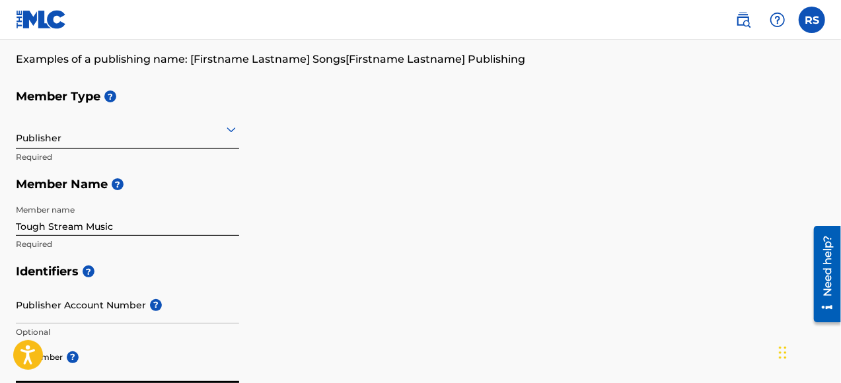
scroll to position [86, 0]
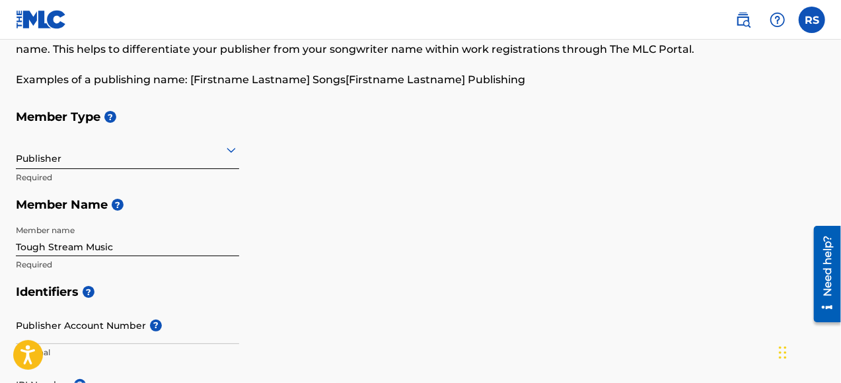
click at [466, 141] on div "Member Type ? Publisher Required Member Name ? Member name Tough Stream Music R…" at bounding box center [420, 190] width 809 height 175
click at [54, 326] on input "Publisher Account Number ?" at bounding box center [127, 326] width 223 height 38
paste input "00225621787"
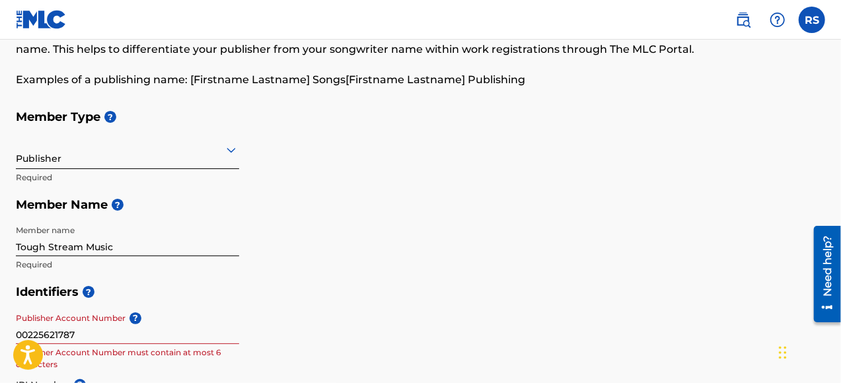
click at [326, 298] on h5 "Identifiers ?" at bounding box center [420, 292] width 809 height 28
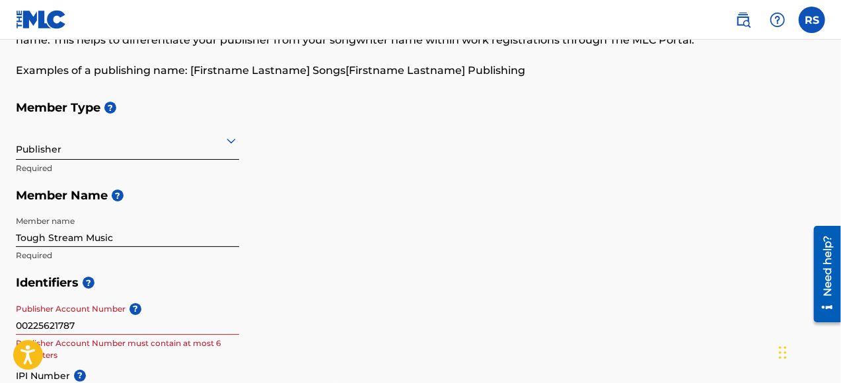
scroll to position [152, 0]
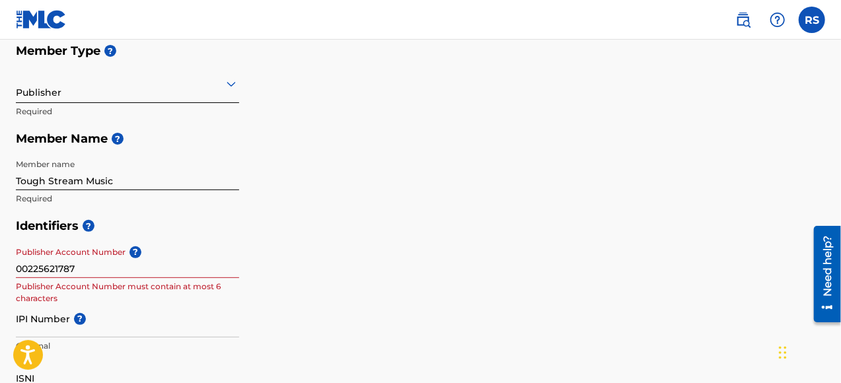
click at [24, 269] on input "00225621787" at bounding box center [127, 259] width 223 height 38
type input "0225621787"
click at [263, 243] on div "Identifiers ? Publisher Account Number ? 0225621787 Publisher Account Number mu…" at bounding box center [420, 315] width 809 height 207
drag, startPoint x: 70, startPoint y: 266, endPoint x: 18, endPoint y: 267, distance: 51.5
click at [18, 267] on input "0225621787" at bounding box center [127, 259] width 223 height 38
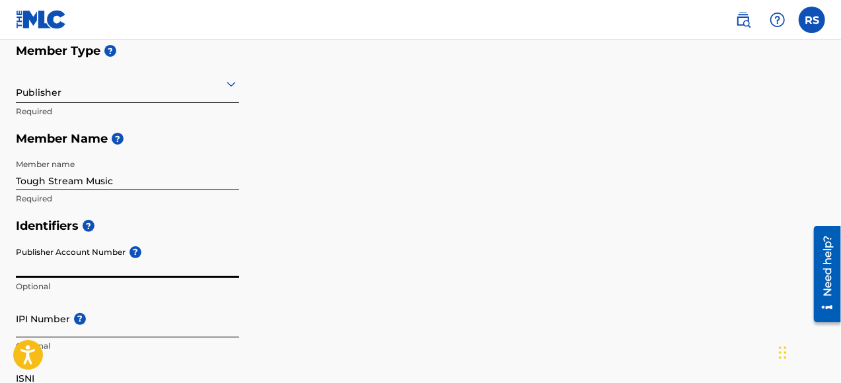
click at [34, 329] on input "IPI Number ?" at bounding box center [127, 319] width 223 height 38
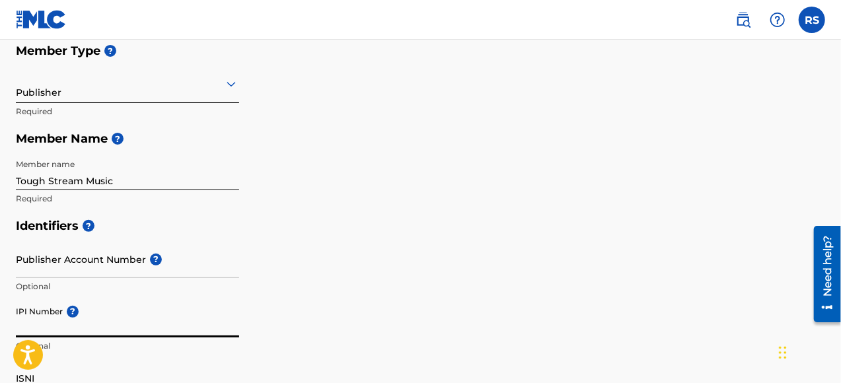
paste input "00225621787"
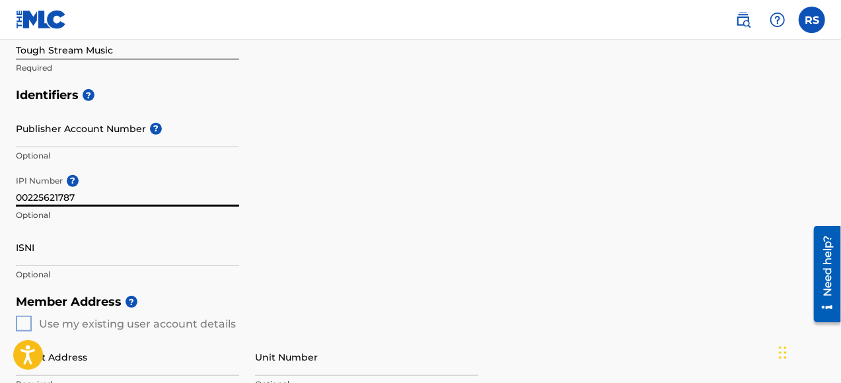
scroll to position [284, 0]
type input "00225621787"
click at [324, 186] on div "Identifiers ? Publisher Account Number ? Optional IPI Number ? 00225621787 Opti…" at bounding box center [420, 183] width 809 height 207
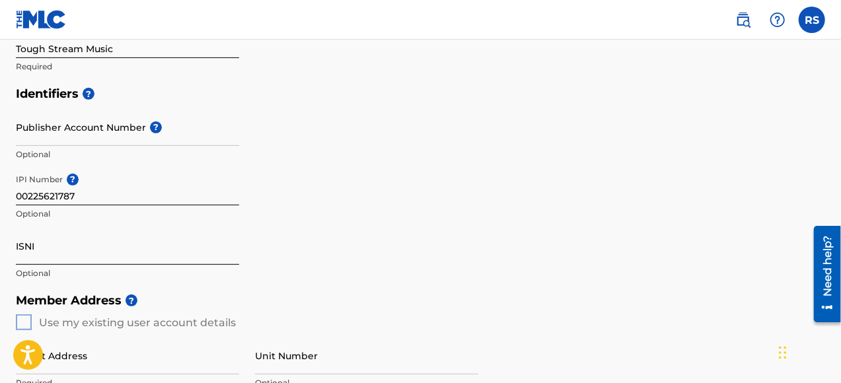
click at [65, 252] on input "ISNI" at bounding box center [127, 246] width 223 height 38
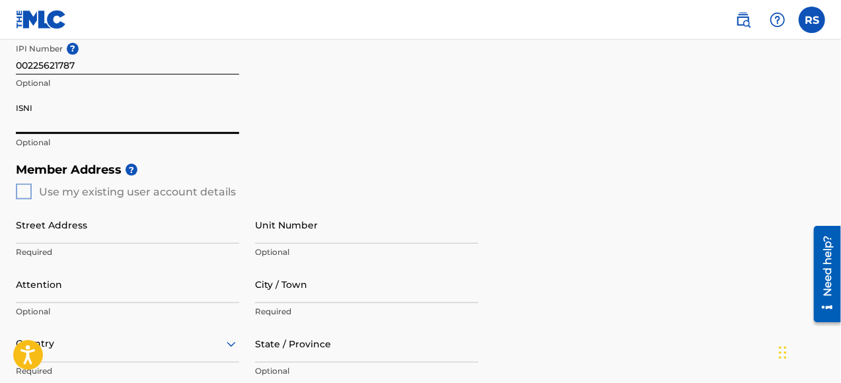
scroll to position [350, 0]
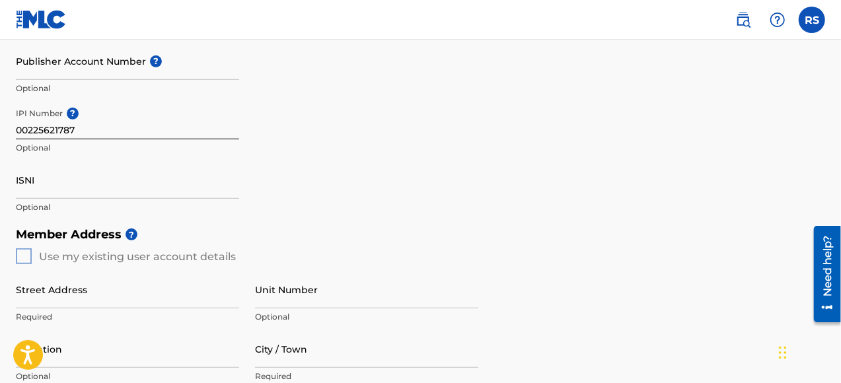
click at [20, 253] on div "Member Address ? Use my existing user account details Street Address Required U…" at bounding box center [420, 372] width 809 height 302
click at [25, 255] on div "Member Address ? Use my existing user account details Street Address Required U…" at bounding box center [420, 372] width 809 height 302
click at [94, 296] on input "Street Address" at bounding box center [127, 290] width 223 height 38
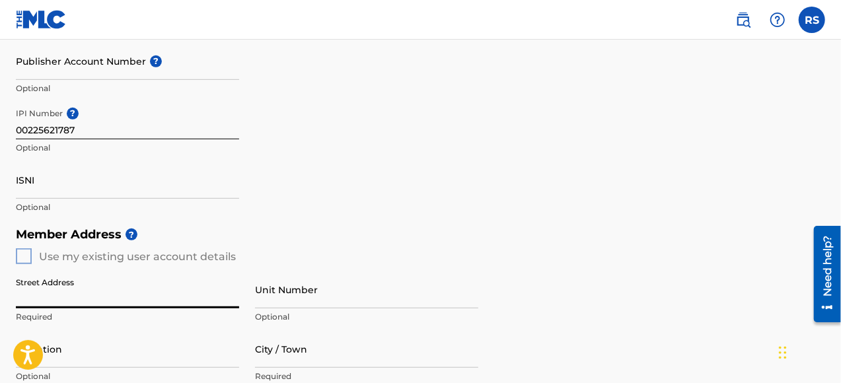
type input "[STREET_ADDRESS]"
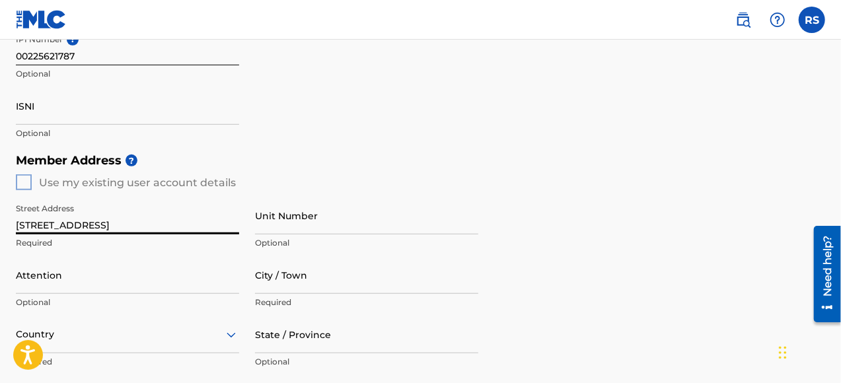
scroll to position [482, 0]
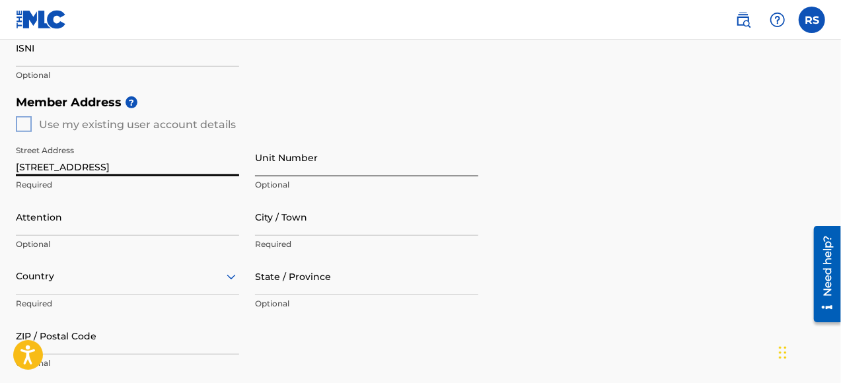
click at [318, 172] on input "Unit Number" at bounding box center [366, 158] width 223 height 38
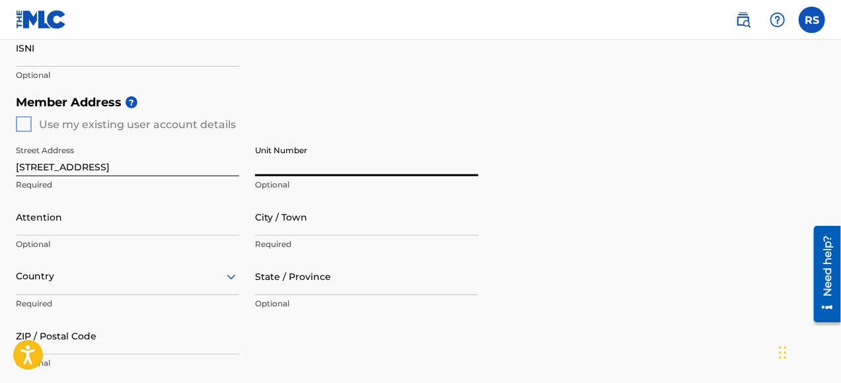
type input "747"
click at [106, 195] on div "Street Address 5250 Columbia Rd Required" at bounding box center [127, 168] width 223 height 59
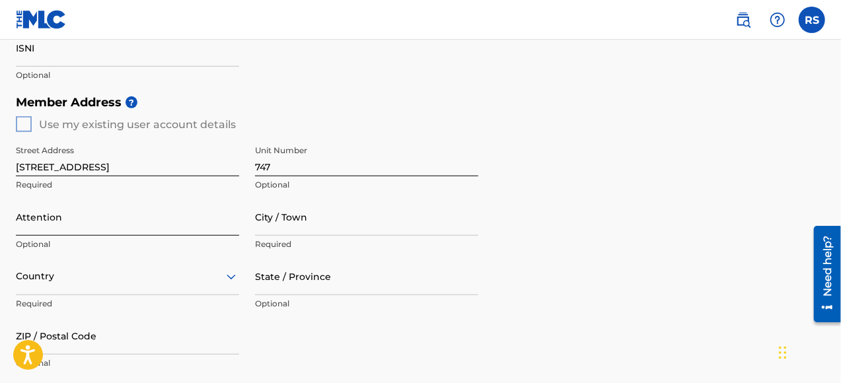
click at [81, 218] on input "Attention" at bounding box center [127, 217] width 223 height 38
click at [24, 120] on div "Member Address ? Use my existing user account details Street Address 5250 Colum…" at bounding box center [420, 240] width 809 height 302
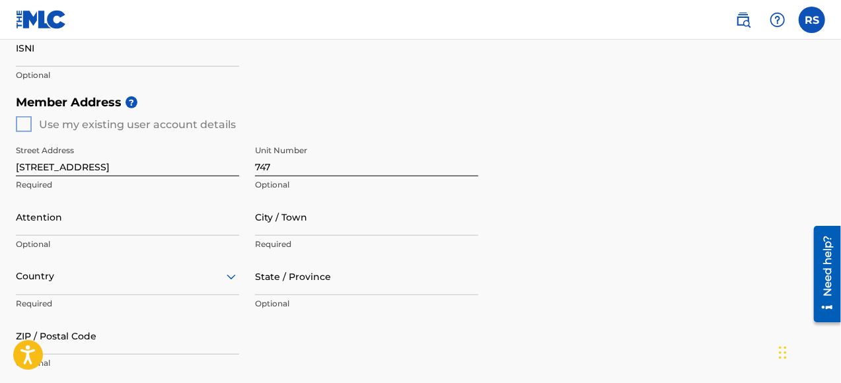
click at [24, 120] on div "Member Address ? Use my existing user account details Street Address 5250 Colum…" at bounding box center [420, 240] width 809 height 302
click at [21, 120] on div "Member Address ? Use my existing user account details Street Address 5250 Colum…" at bounding box center [420, 240] width 809 height 302
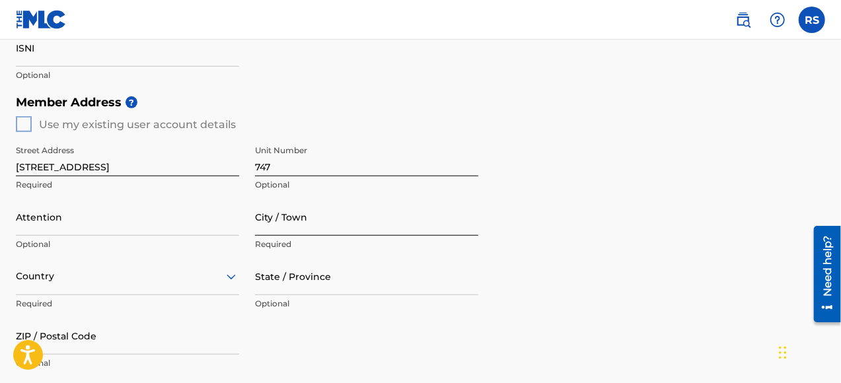
click at [298, 226] on input "City / Town" at bounding box center [366, 217] width 223 height 38
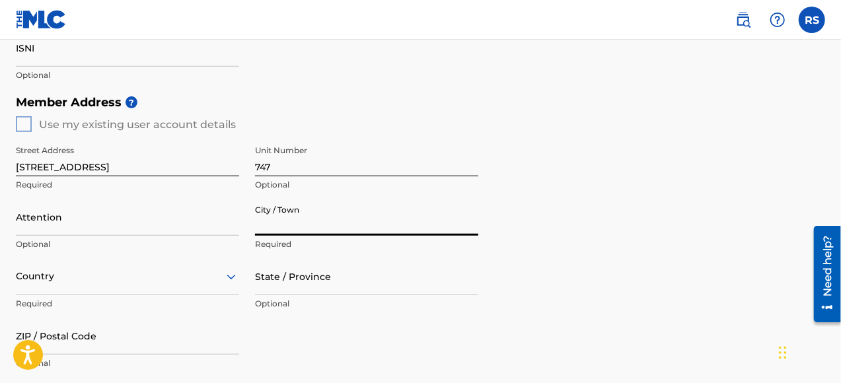
type input "North Olmsted"
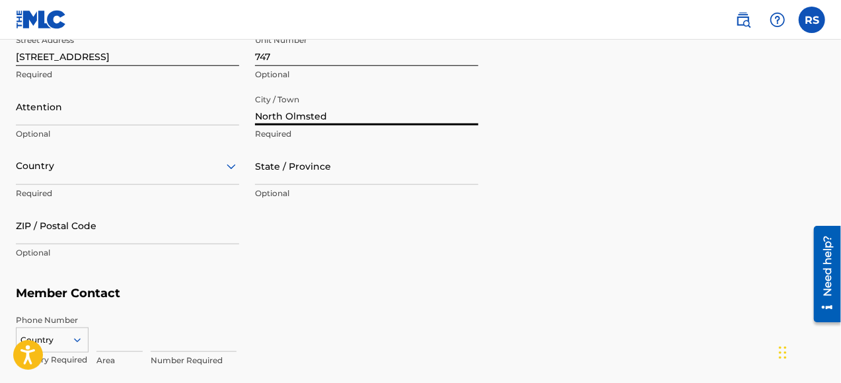
click at [112, 185] on div "Country" at bounding box center [127, 166] width 223 height 38
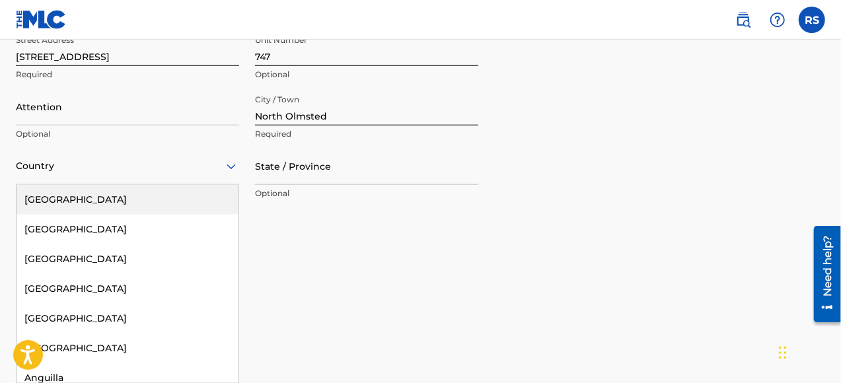
click at [89, 200] on div "[GEOGRAPHIC_DATA]" at bounding box center [128, 200] width 222 height 30
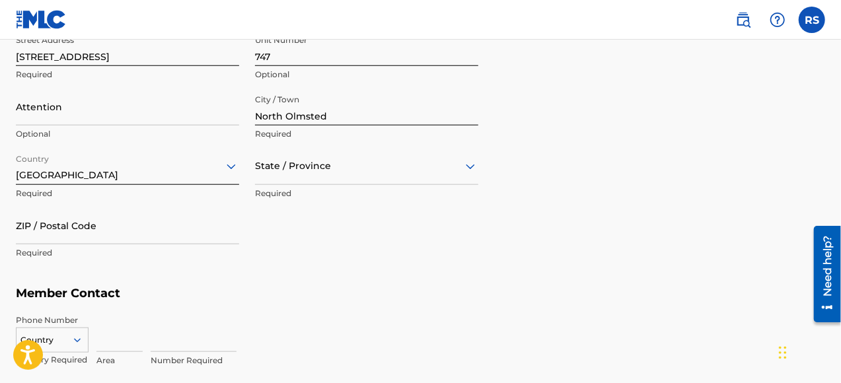
click at [282, 172] on div at bounding box center [366, 166] width 223 height 17
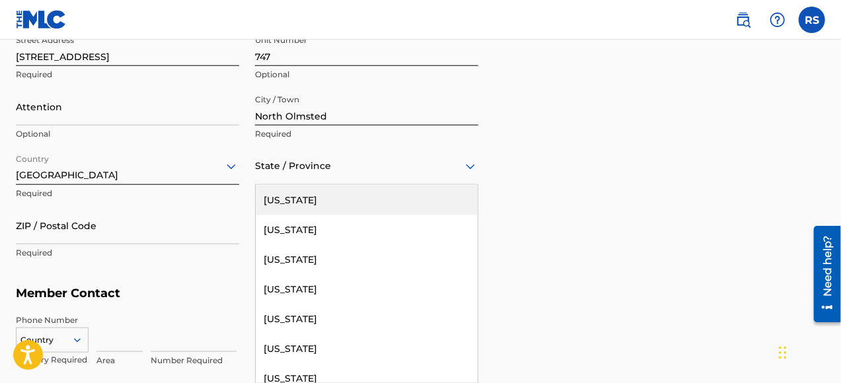
scroll to position [1057, 0]
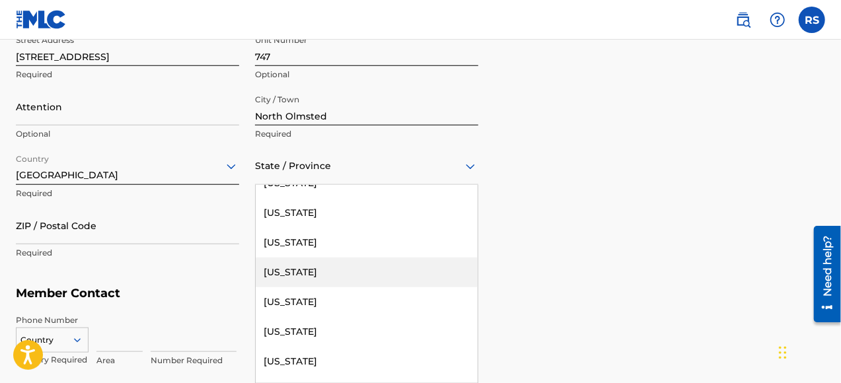
click at [308, 268] on div "[US_STATE]" at bounding box center [367, 273] width 222 height 30
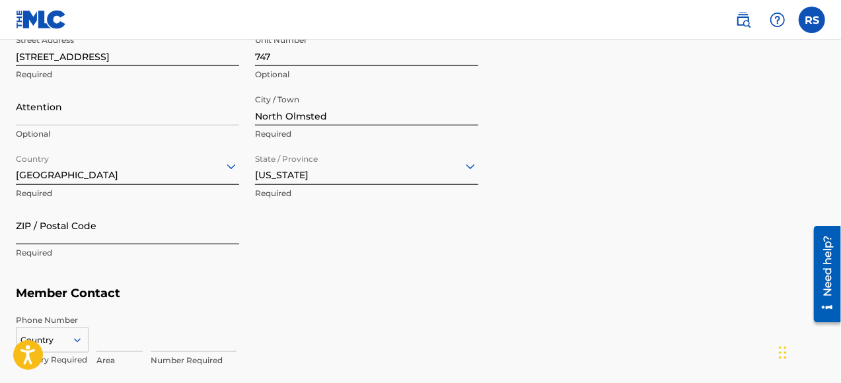
click at [135, 239] on input "ZIP / Postal Code" at bounding box center [127, 226] width 223 height 38
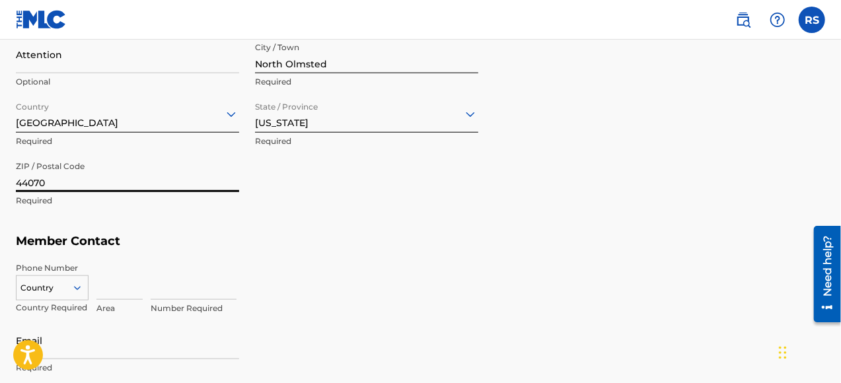
scroll to position [725, 0]
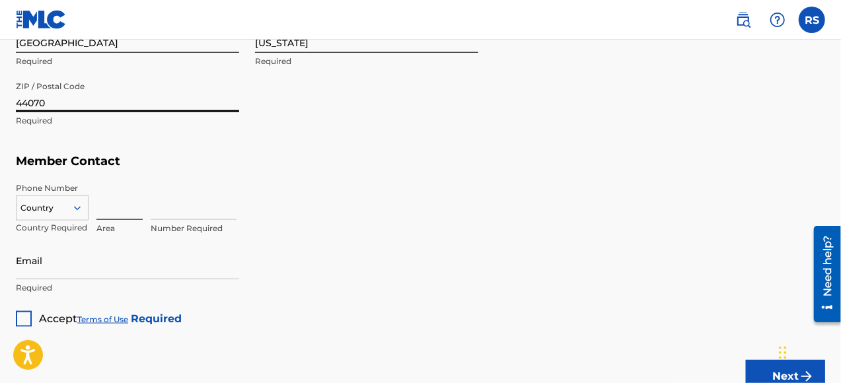
type input "44070"
click at [122, 192] on input at bounding box center [119, 201] width 46 height 38
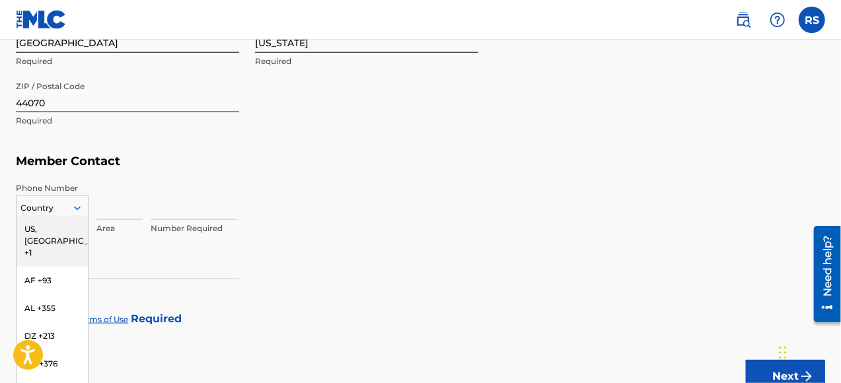
click at [79, 209] on div "216 results available. Use Up and Down to choose options, press Enter to select…" at bounding box center [52, 206] width 73 height 20
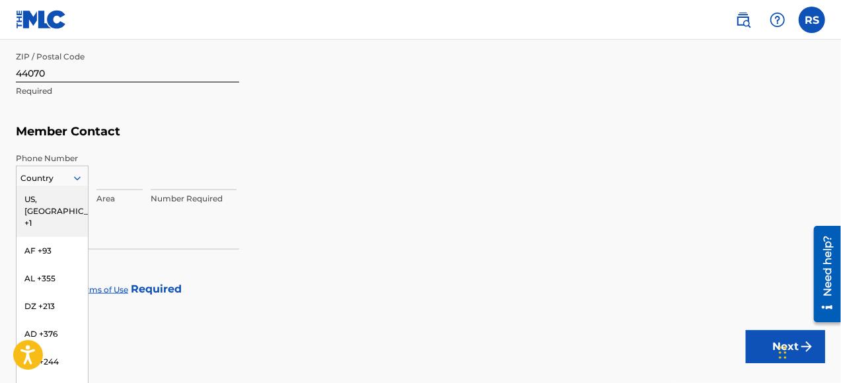
click at [58, 198] on div "US, [GEOGRAPHIC_DATA] +1" at bounding box center [52, 212] width 71 height 52
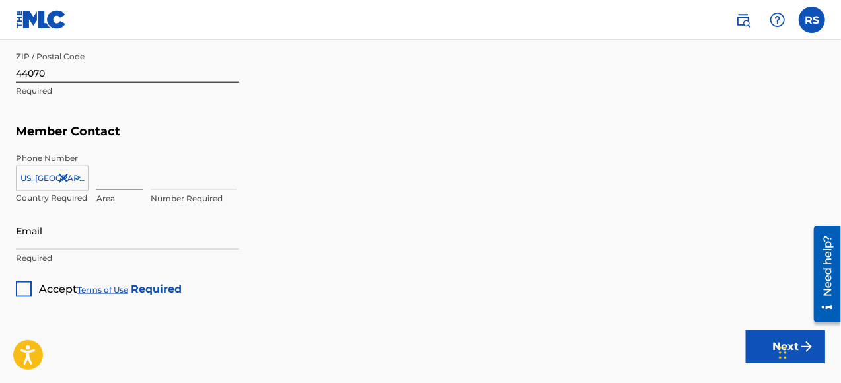
click at [110, 181] on input at bounding box center [119, 172] width 46 height 38
type input "216"
click at [187, 181] on input at bounding box center [194, 172] width 86 height 38
type input "2696607"
click at [122, 238] on input "Email" at bounding box center [127, 231] width 223 height 38
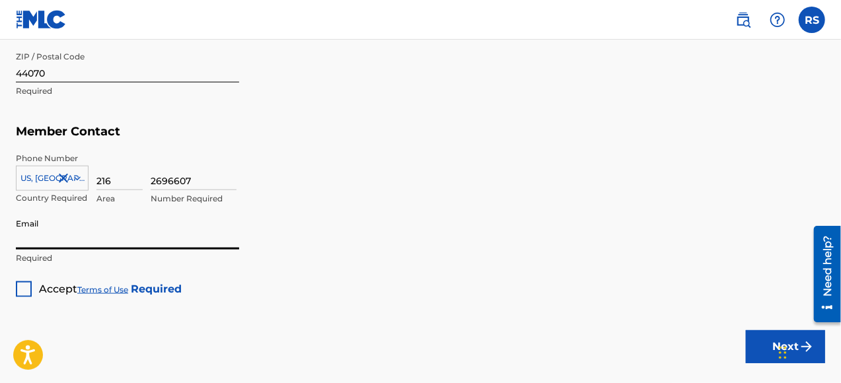
type input "[EMAIL_ADDRESS][DOMAIN_NAME]"
click at [18, 281] on div at bounding box center [24, 289] width 16 height 16
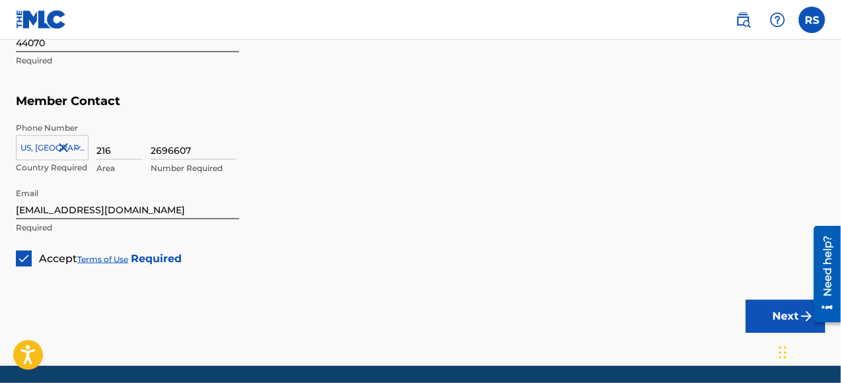
scroll to position [764, 0]
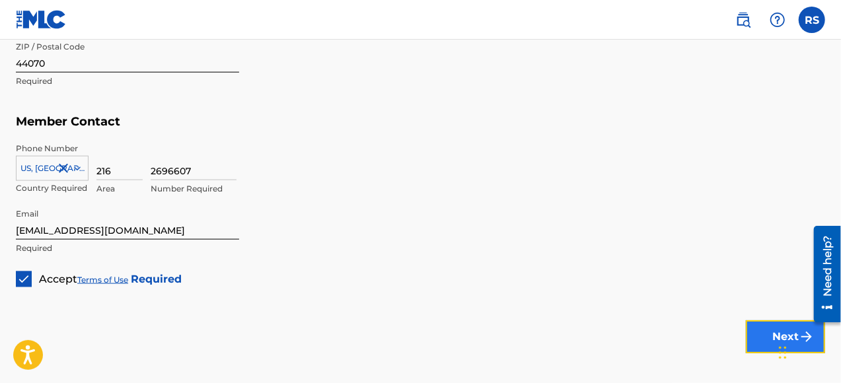
click at [762, 335] on button "Next" at bounding box center [785, 336] width 79 height 33
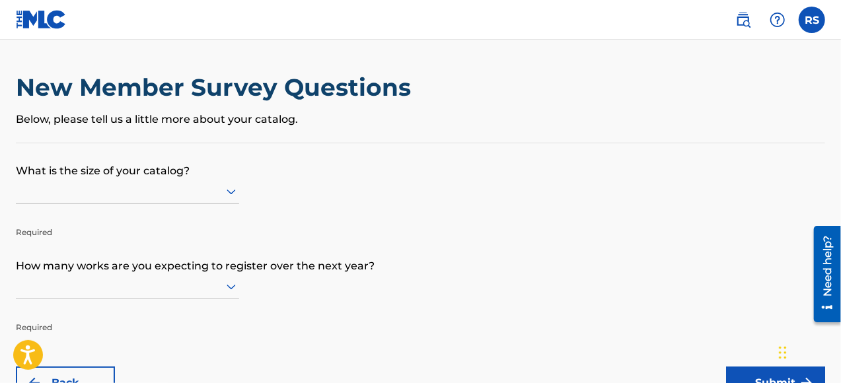
click at [157, 139] on div "New Member Survey Questions Below, please tell us a little more about your cata…" at bounding box center [420, 108] width 809 height 70
click at [157, 134] on div "New Member Survey Questions Below, please tell us a little more about your cata…" at bounding box center [420, 108] width 809 height 70
click at [278, 135] on div "New Member Survey Questions Below, please tell us a little more about your cata…" at bounding box center [420, 108] width 809 height 70
click at [340, 128] on div "New Member Survey Questions Below, please tell us a little more about your cata…" at bounding box center [420, 108] width 809 height 70
click at [114, 170] on p "What is the size of your catalog?" at bounding box center [420, 161] width 809 height 36
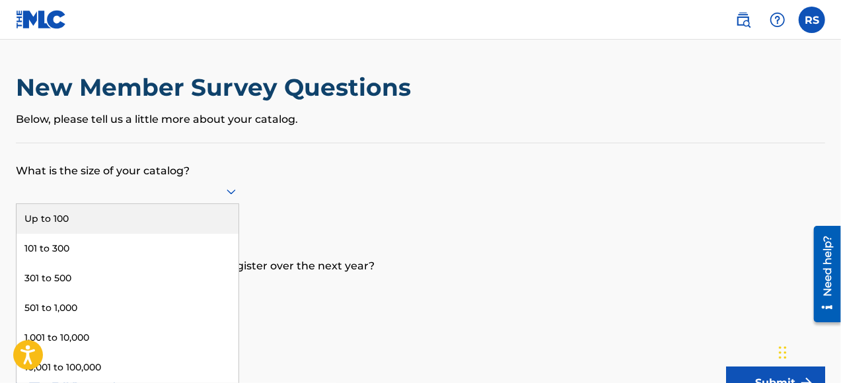
click at [229, 193] on div "9 results available. Use Up and Down to choose options, press Enter to select t…" at bounding box center [127, 191] width 223 height 25
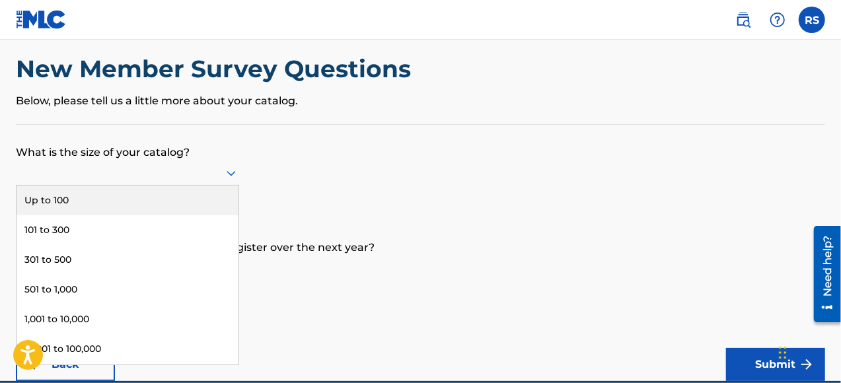
scroll to position [19, 0]
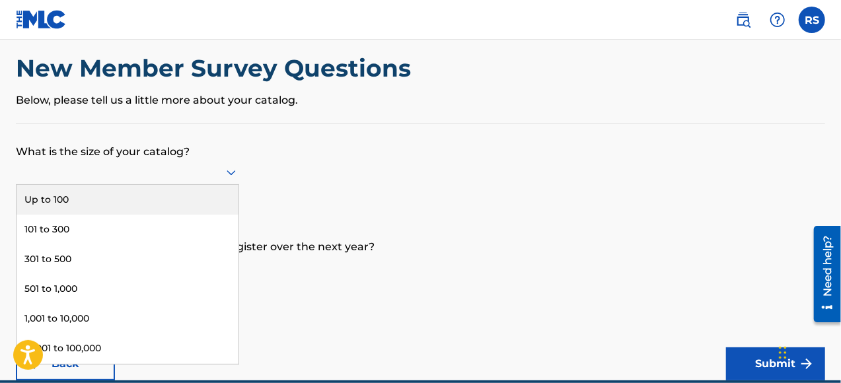
click at [185, 195] on div "Up to 100" at bounding box center [128, 200] width 222 height 30
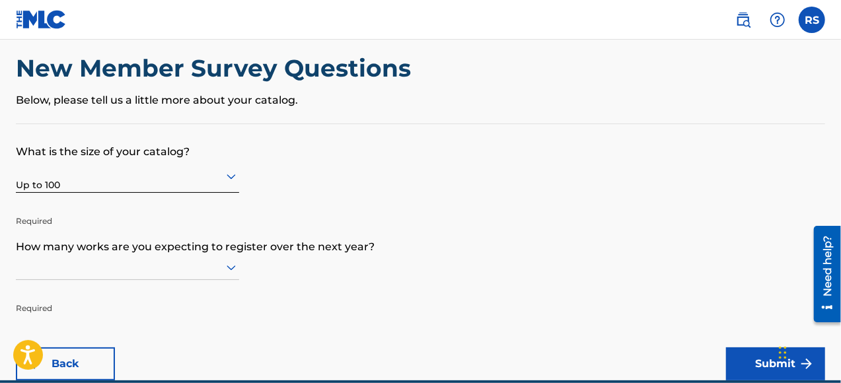
scroll to position [114, 0]
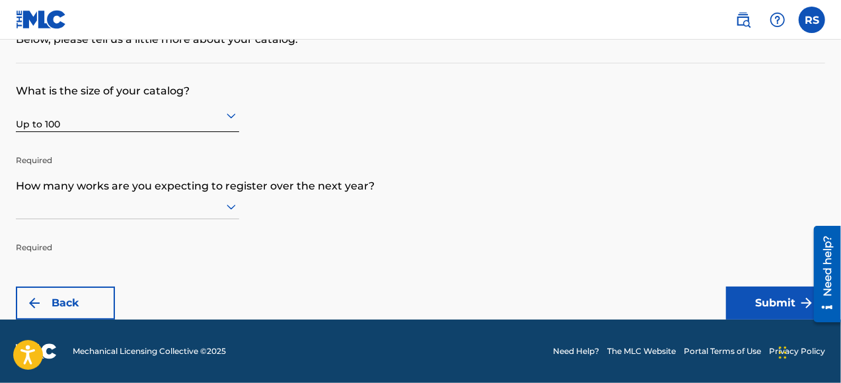
click at [235, 219] on div at bounding box center [127, 206] width 223 height 25
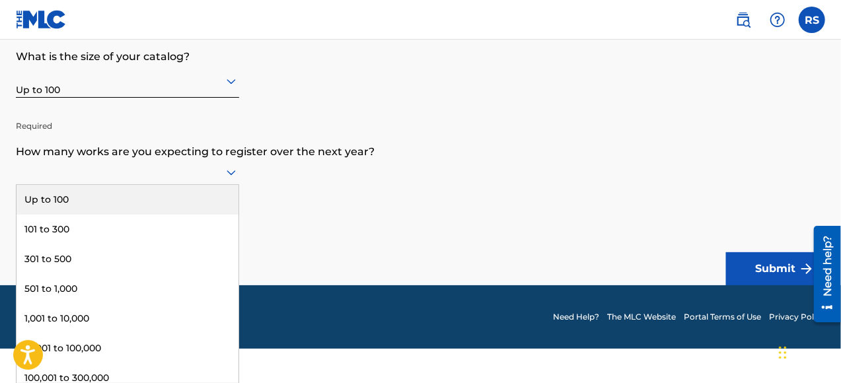
click at [126, 200] on div "Up to 100" at bounding box center [128, 200] width 222 height 30
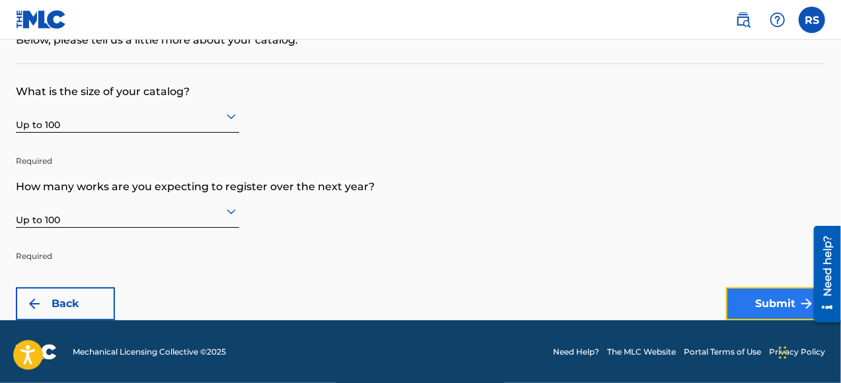
click at [761, 295] on button "Submit" at bounding box center [775, 303] width 99 height 33
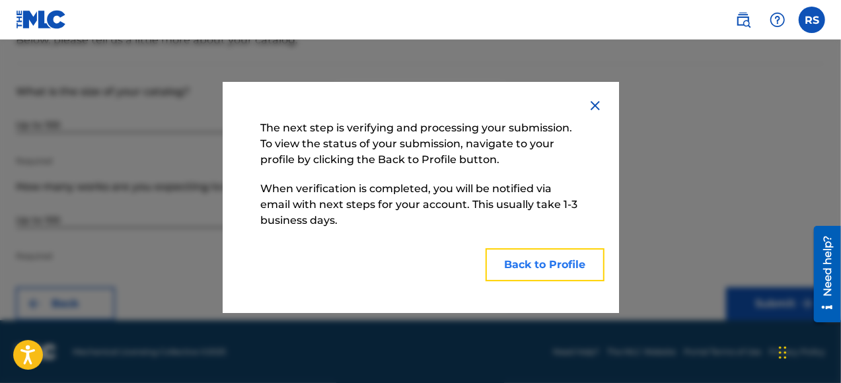
click at [555, 267] on button "Back to Profile" at bounding box center [545, 264] width 119 height 33
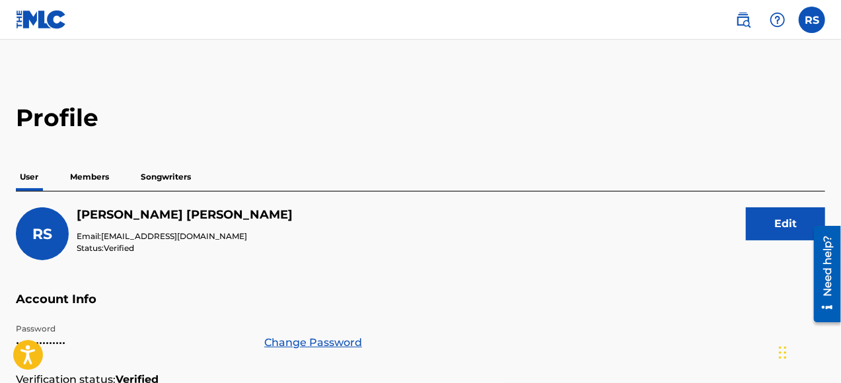
click at [91, 182] on p "Members" at bounding box center [89, 177] width 47 height 28
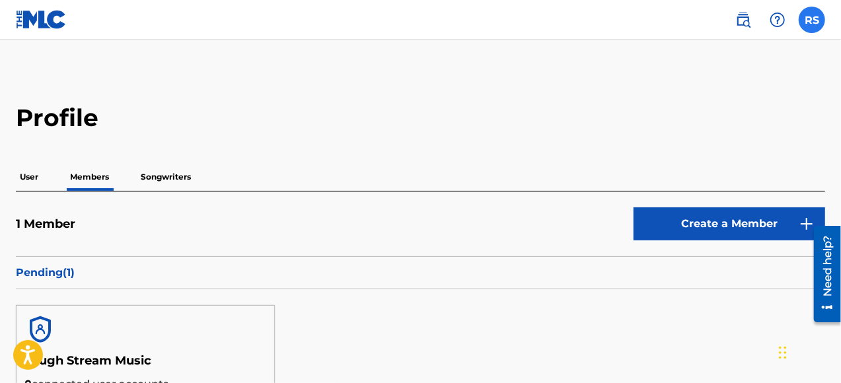
click at [816, 21] on label at bounding box center [812, 20] width 26 height 26
click at [812, 20] on input "RS Roberta Samalot bobbi22308@aol.com Notification Preferences Profile Log out" at bounding box center [812, 20] width 0 height 0
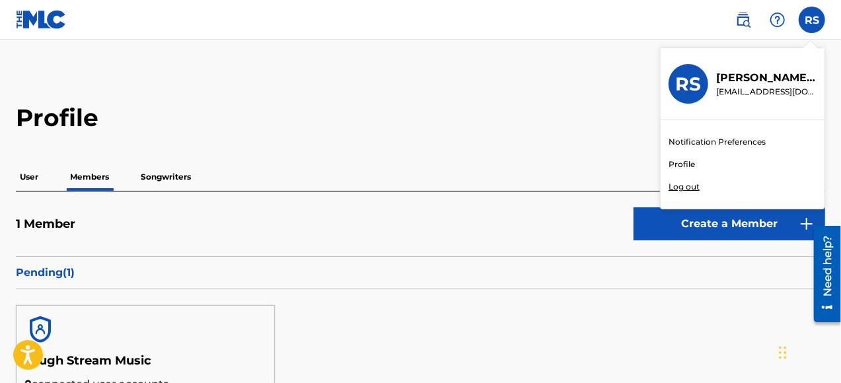
click at [690, 183] on p "Log out" at bounding box center [684, 187] width 31 height 12
click at [812, 20] on input "RS Roberta Samalot bobbi22308@aol.com Notification Preferences Profile Log out" at bounding box center [812, 20] width 0 height 0
